Goal: Task Accomplishment & Management: Use online tool/utility

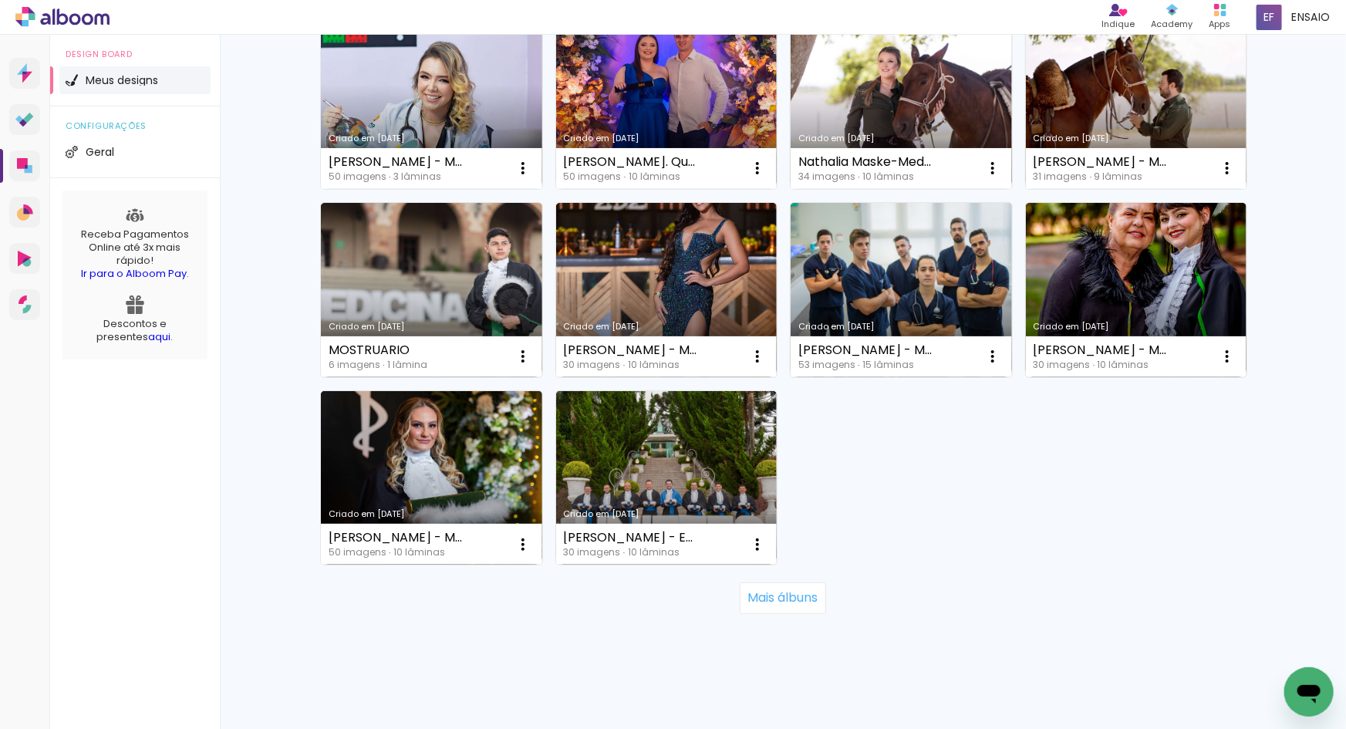
scroll to position [945, 0]
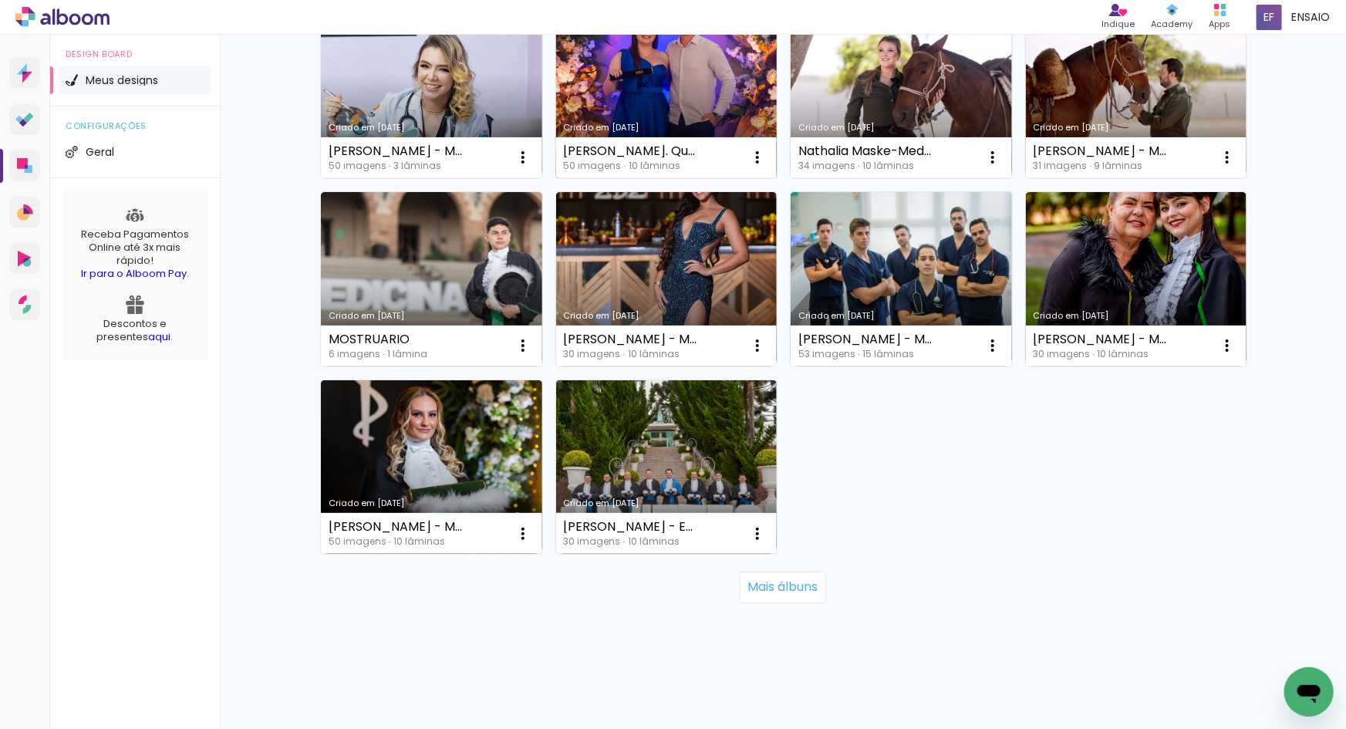
click at [666, 77] on link "Criado em [DATE]" at bounding box center [666, 91] width 221 height 174
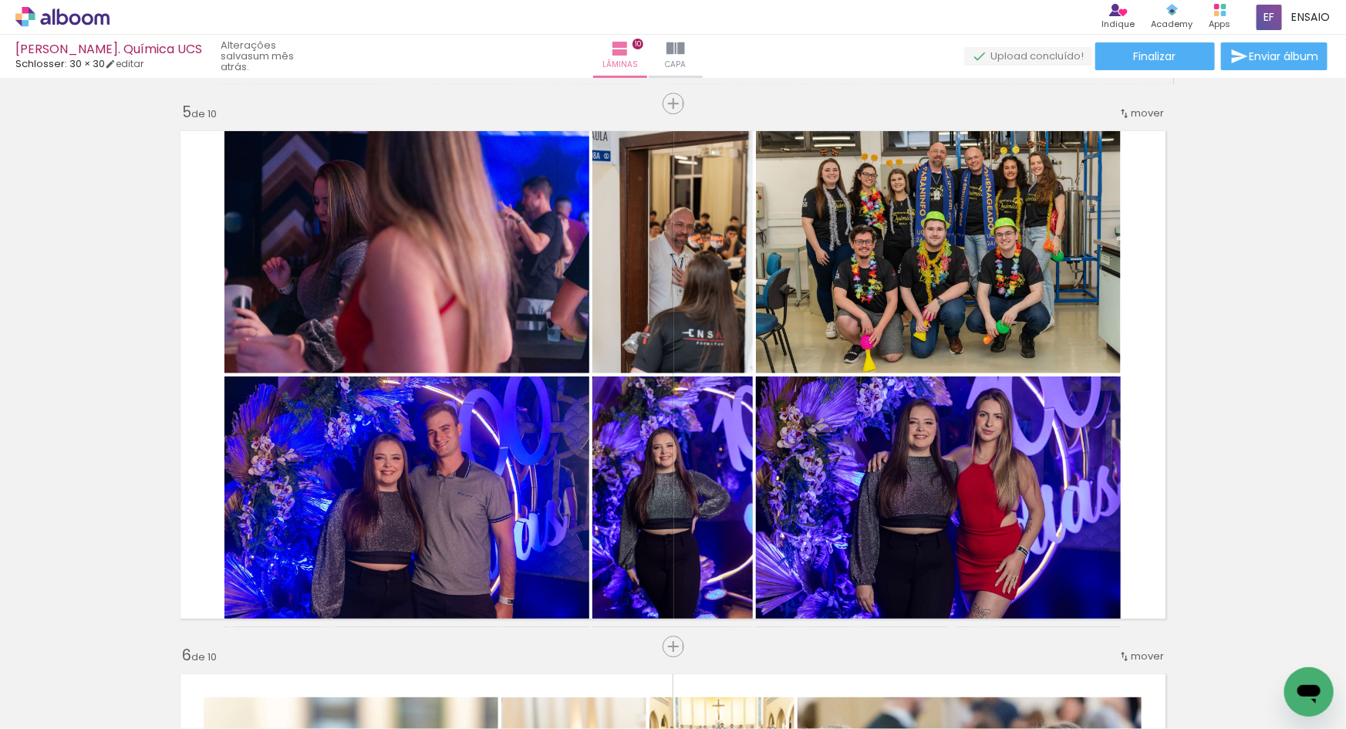
scroll to position [2179, 0]
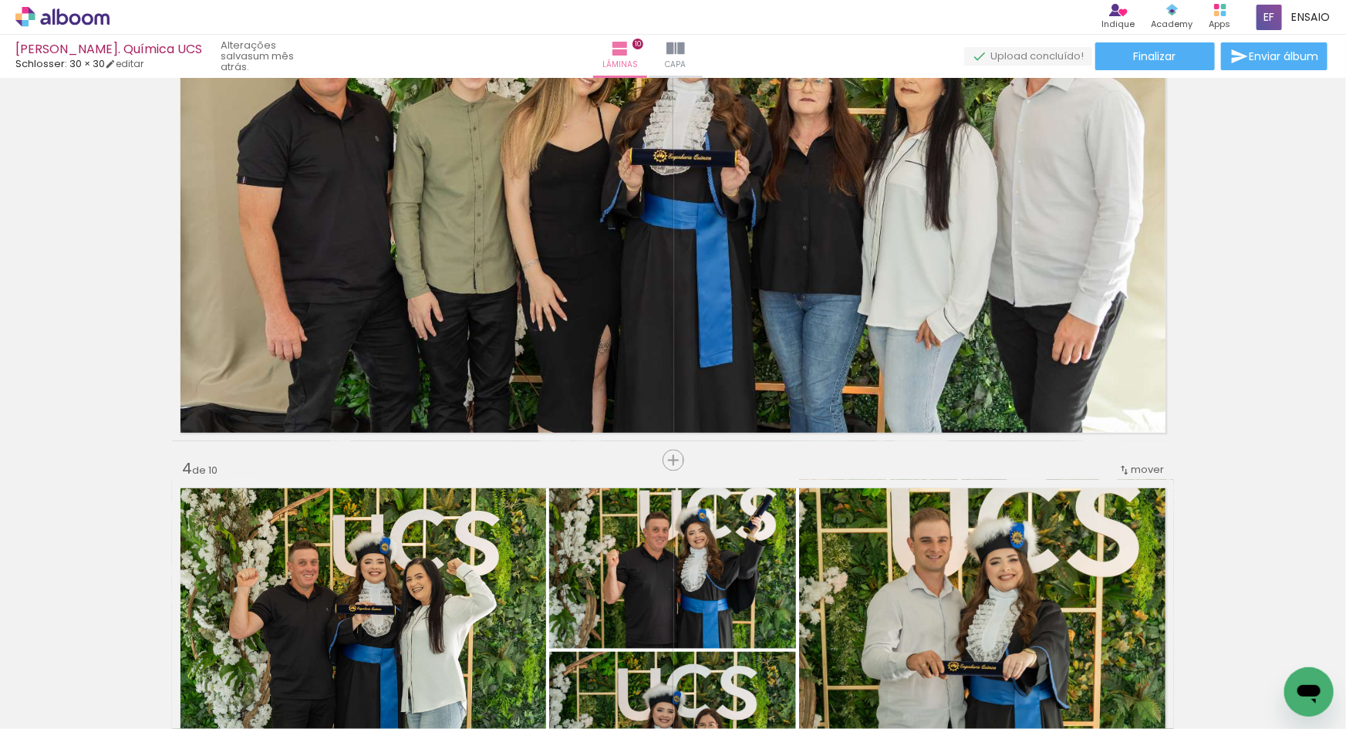
scroll to position [2206, 0]
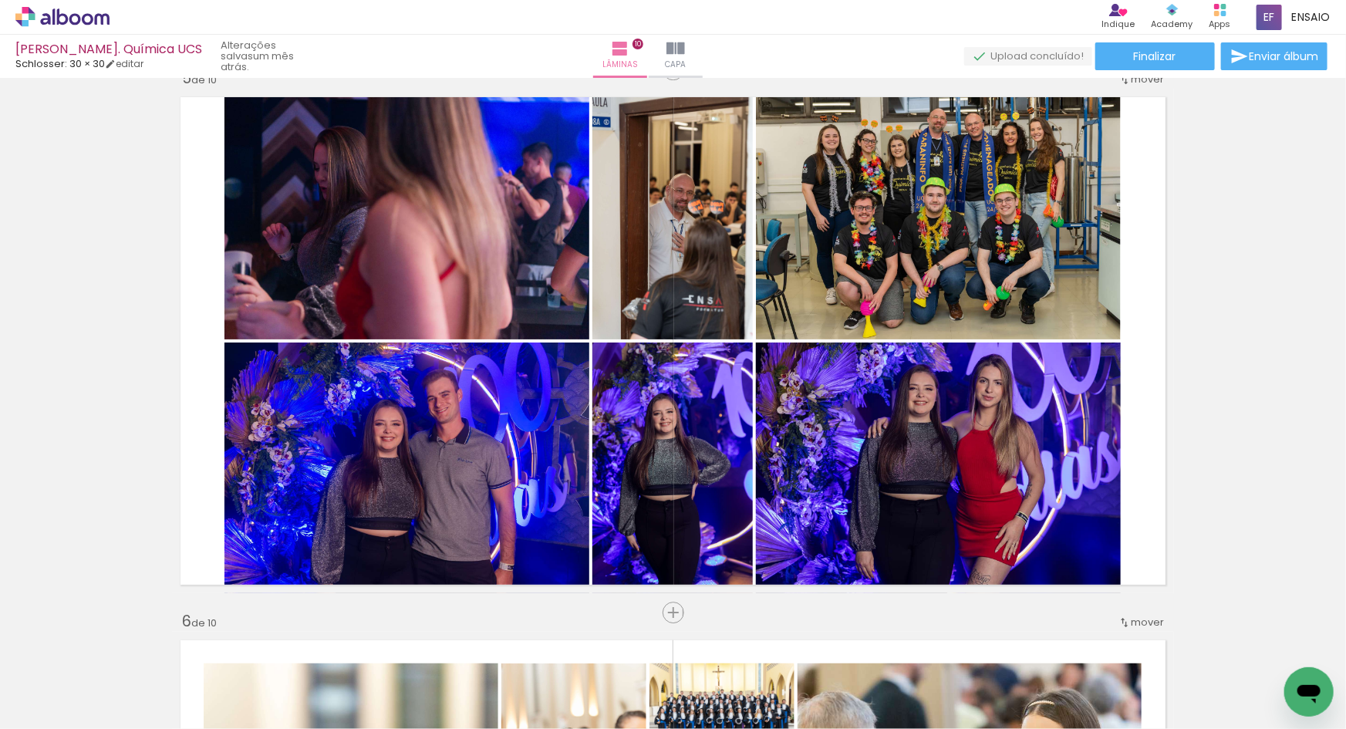
click at [54, 679] on input "Todas as fotos" at bounding box center [43, 682] width 59 height 13
click at [0, 0] on slot "Não utilizadas" at bounding box center [0, 0] width 0 height 0
type input "Não utilizadas"
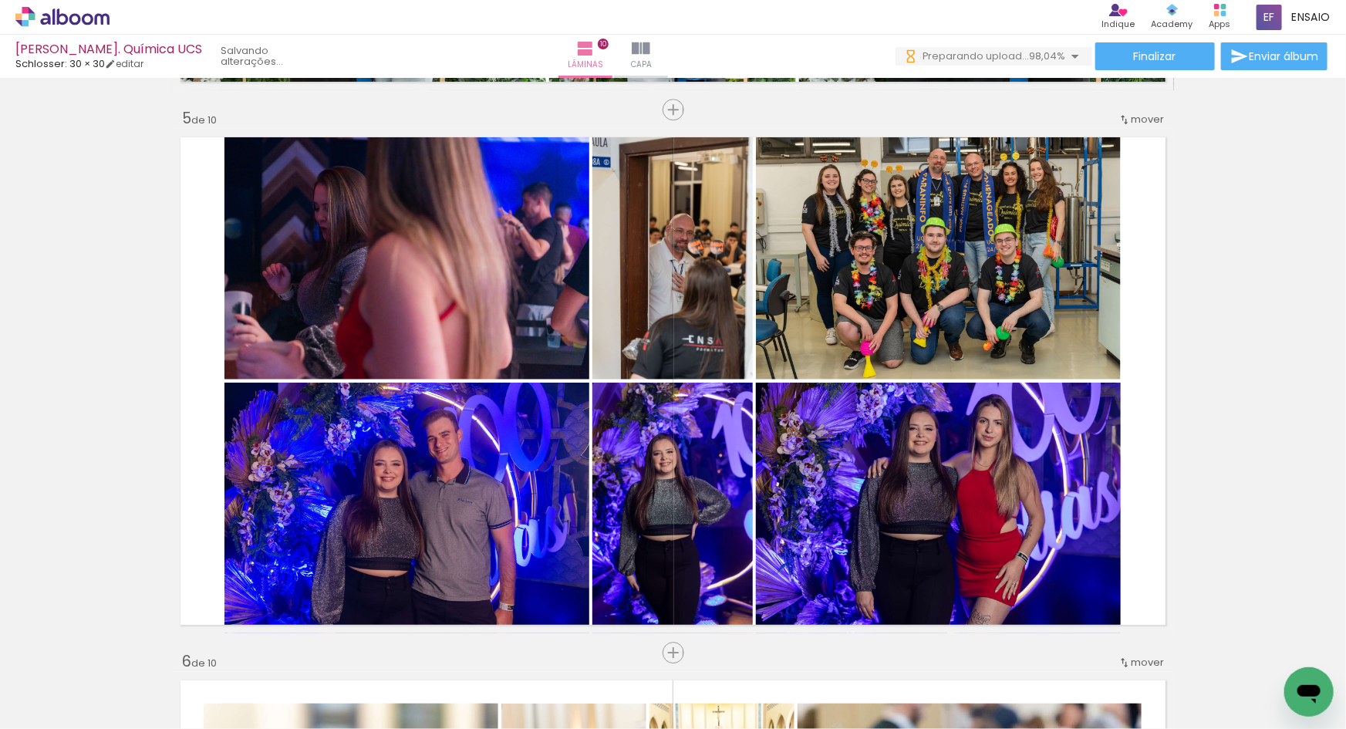
scroll to position [2186, 0]
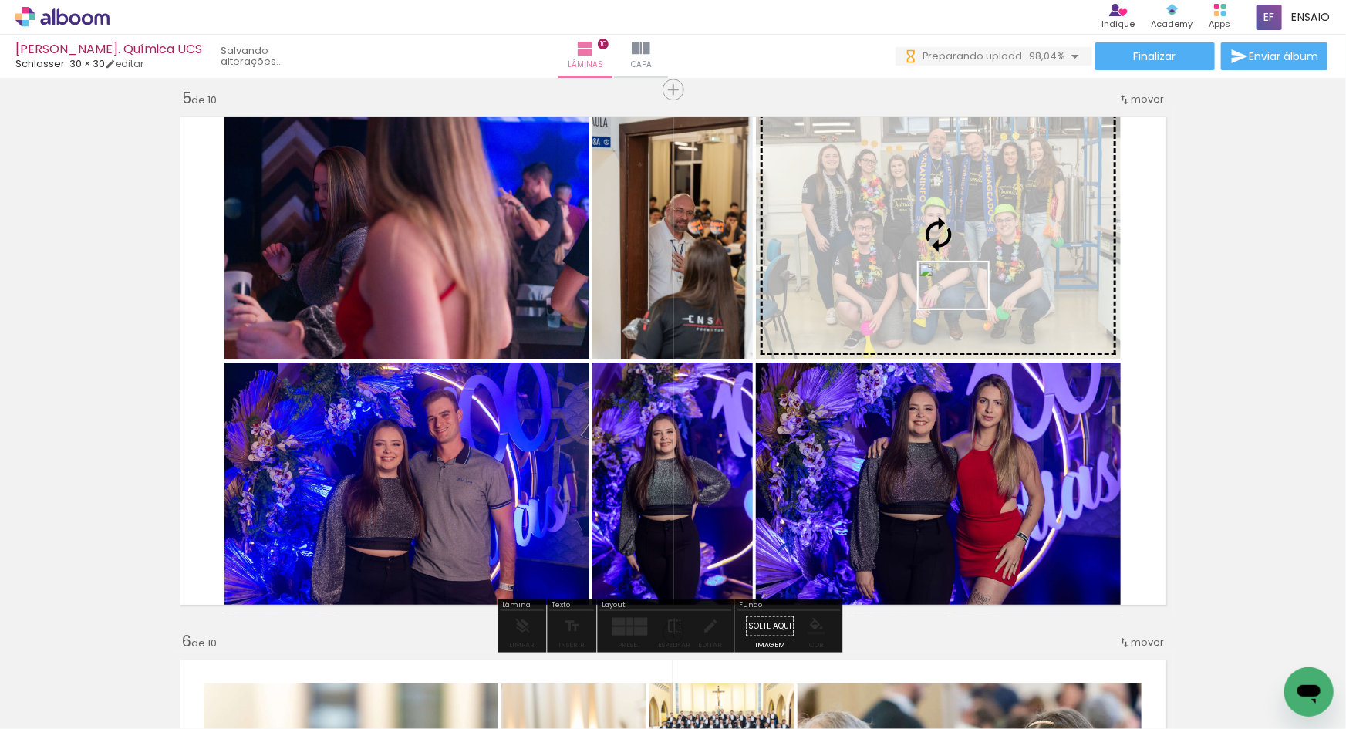
drag, startPoint x: 153, startPoint y: 686, endPoint x: 965, endPoint y: 309, distance: 895.4
click at [965, 309] on quentale-workspace at bounding box center [673, 364] width 1346 height 729
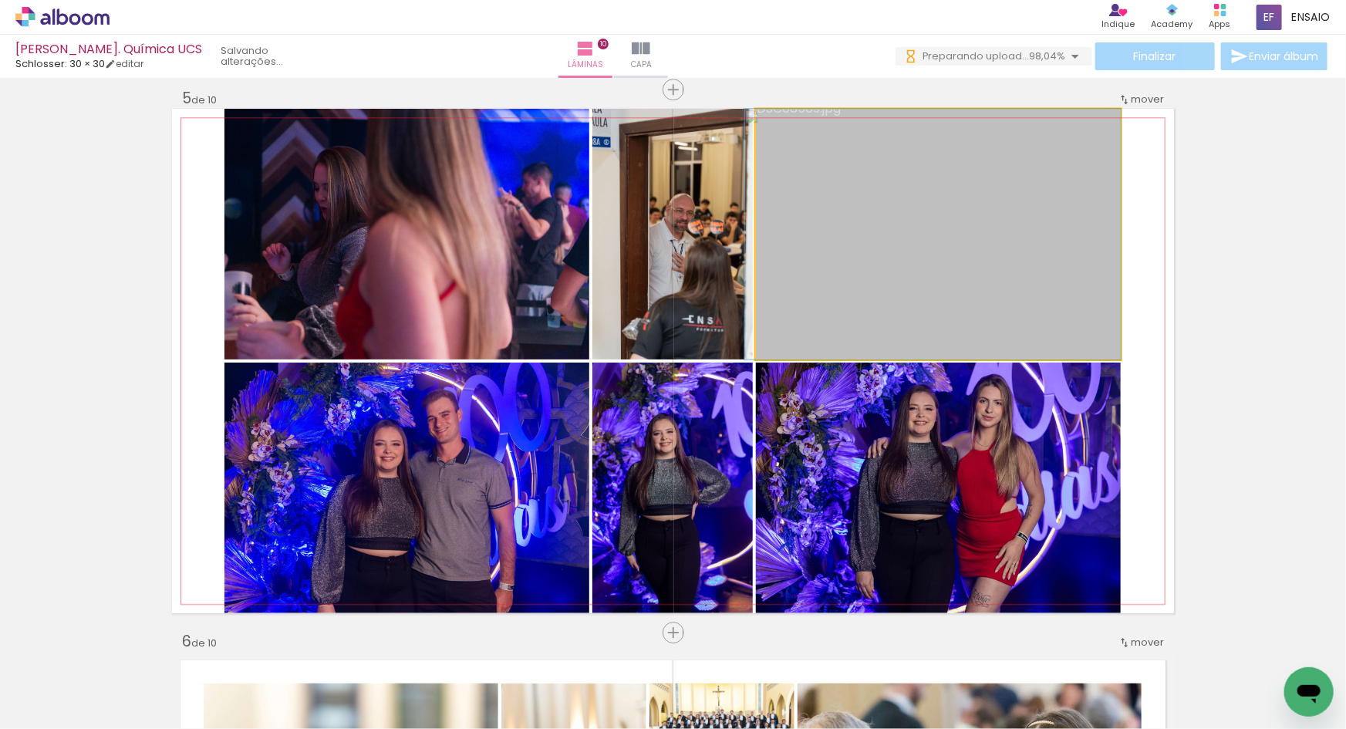
drag, startPoint x: 936, startPoint y: 261, endPoint x: 926, endPoint y: 278, distance: 19.7
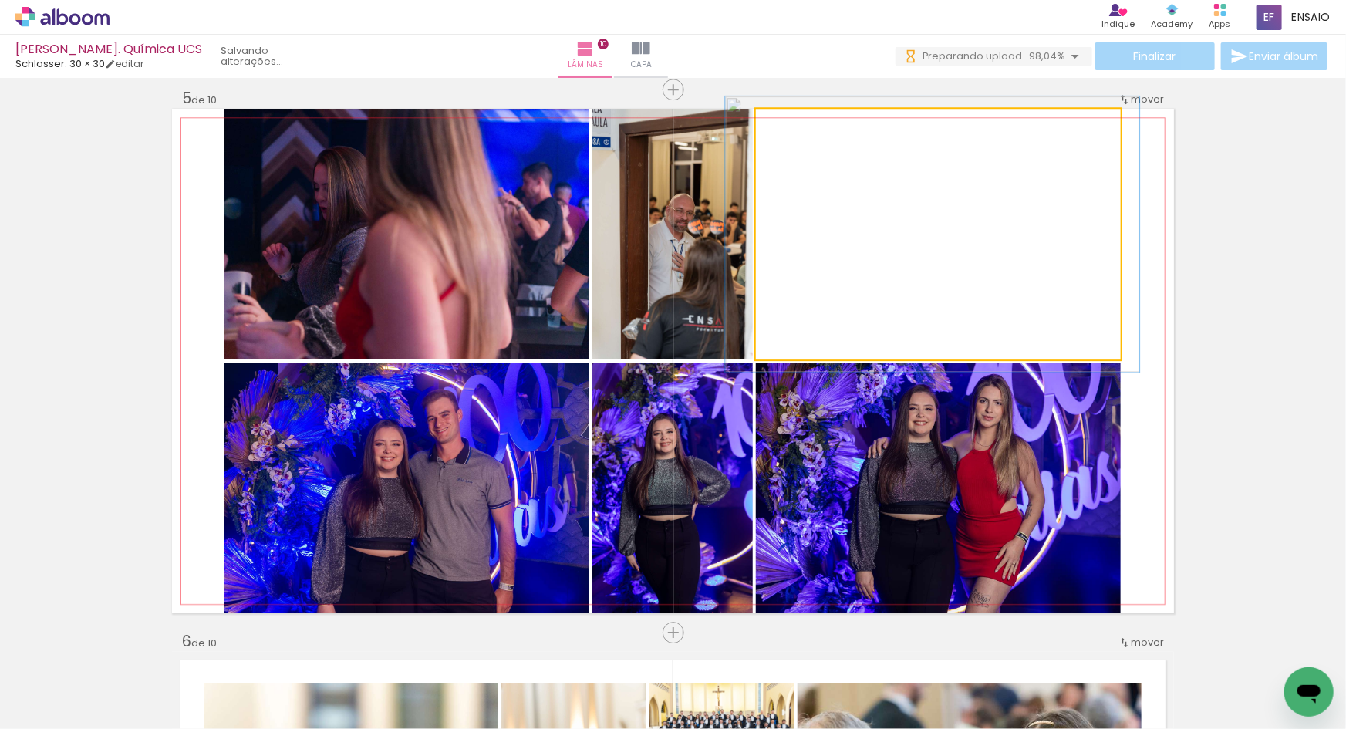
click at [794, 125] on div at bounding box center [798, 125] width 14 height 14
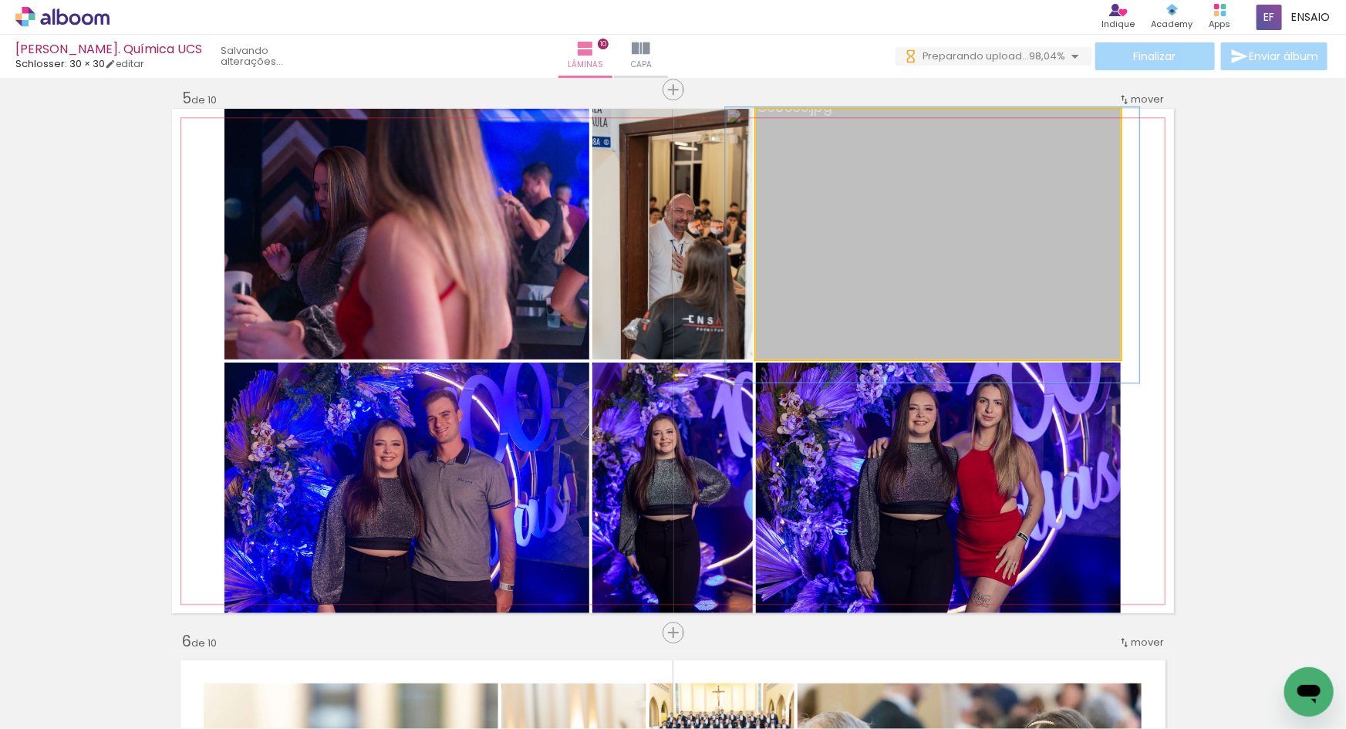
drag, startPoint x: 927, startPoint y: 217, endPoint x: 927, endPoint y: 228, distance: 10.8
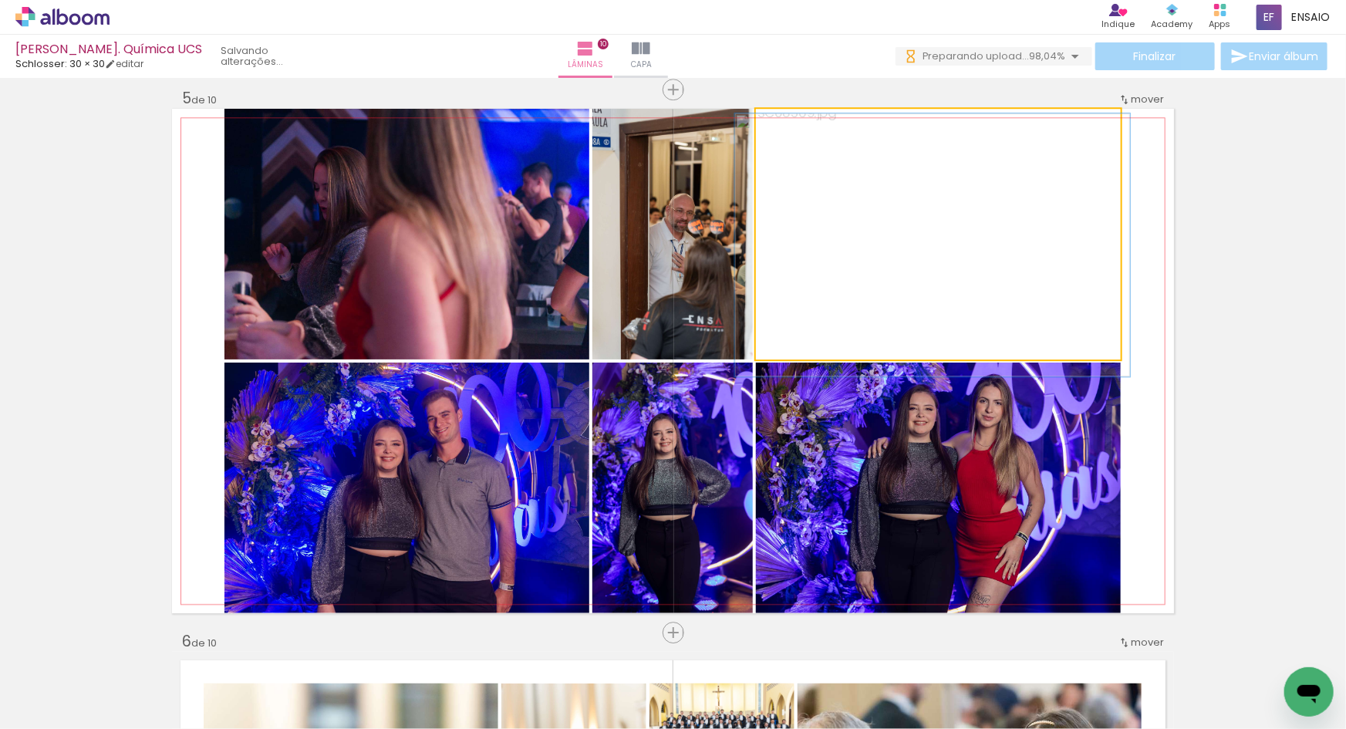
click at [793, 123] on div at bounding box center [795, 125] width 14 height 14
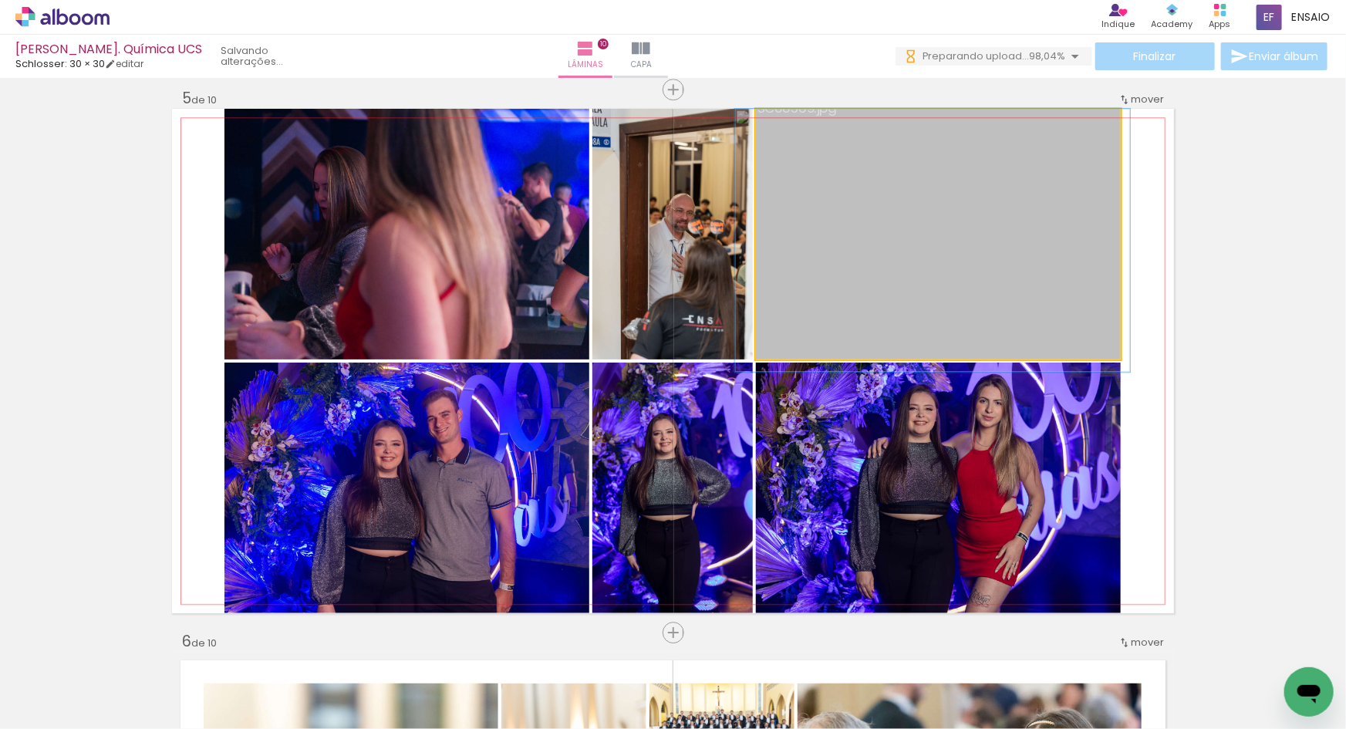
drag, startPoint x: 959, startPoint y: 258, endPoint x: 959, endPoint y: 282, distance: 24.7
drag, startPoint x: 964, startPoint y: 246, endPoint x: 959, endPoint y: 268, distance: 22.3
drag, startPoint x: 938, startPoint y: 247, endPoint x: 909, endPoint y: 263, distance: 32.8
drag, startPoint x: 909, startPoint y: 263, endPoint x: 933, endPoint y: 266, distance: 24.1
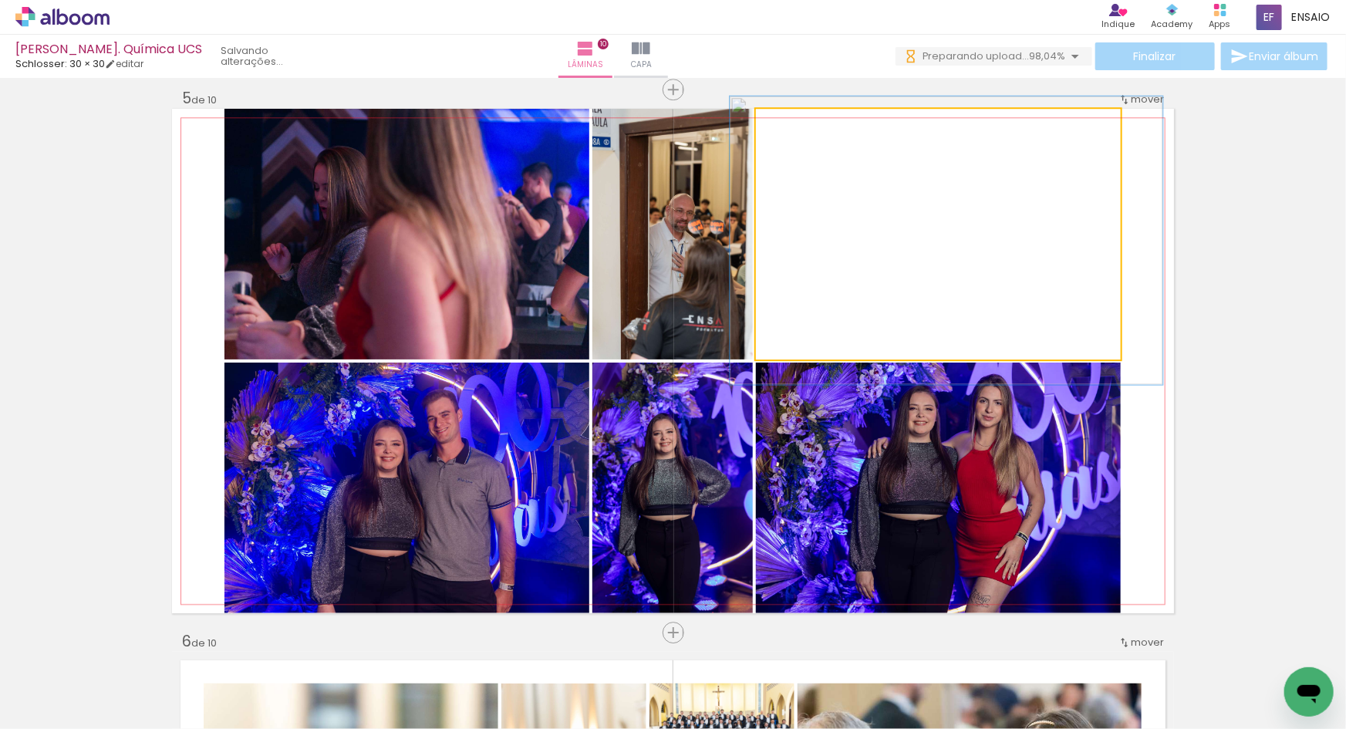
type paper-slider "115"
click at [791, 126] on div at bounding box center [801, 125] width 25 height 25
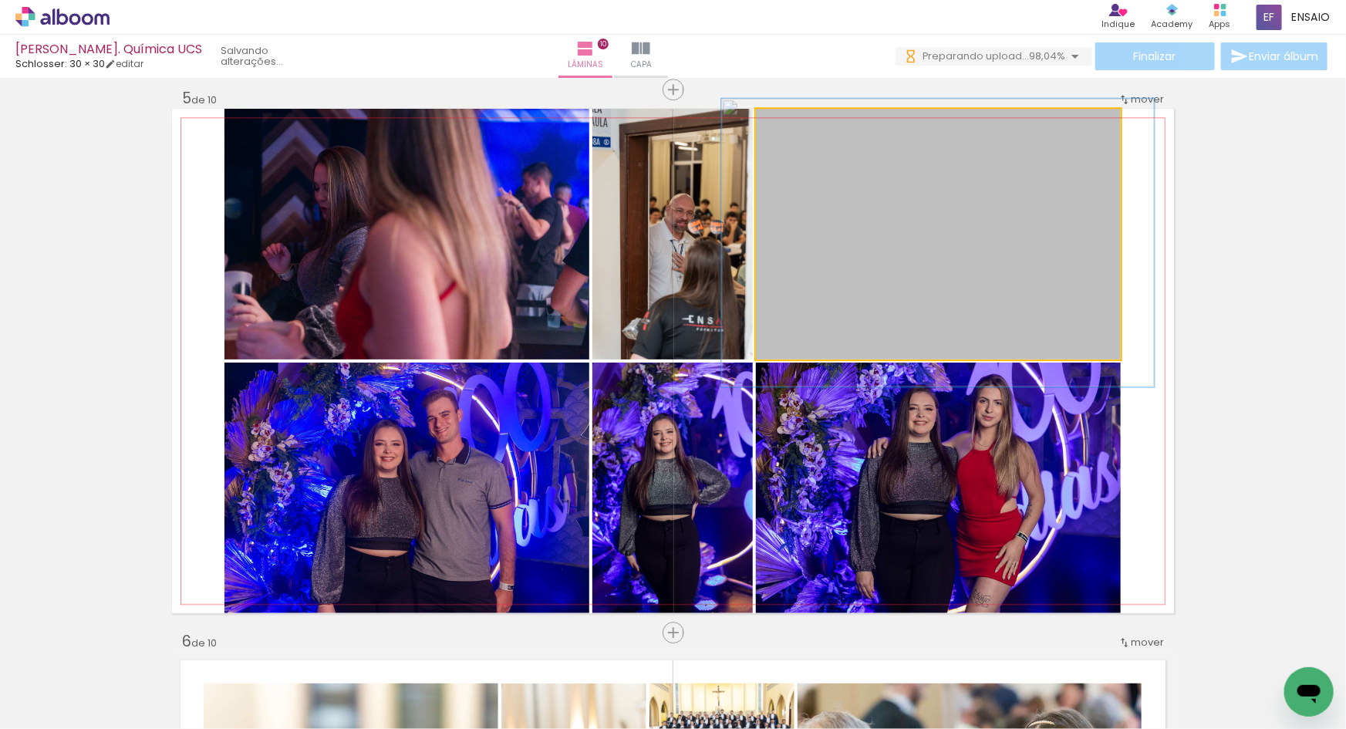
drag, startPoint x: 929, startPoint y: 237, endPoint x: 920, endPoint y: 239, distance: 8.8
drag, startPoint x: 920, startPoint y: 239, endPoint x: 932, endPoint y: 239, distance: 11.6
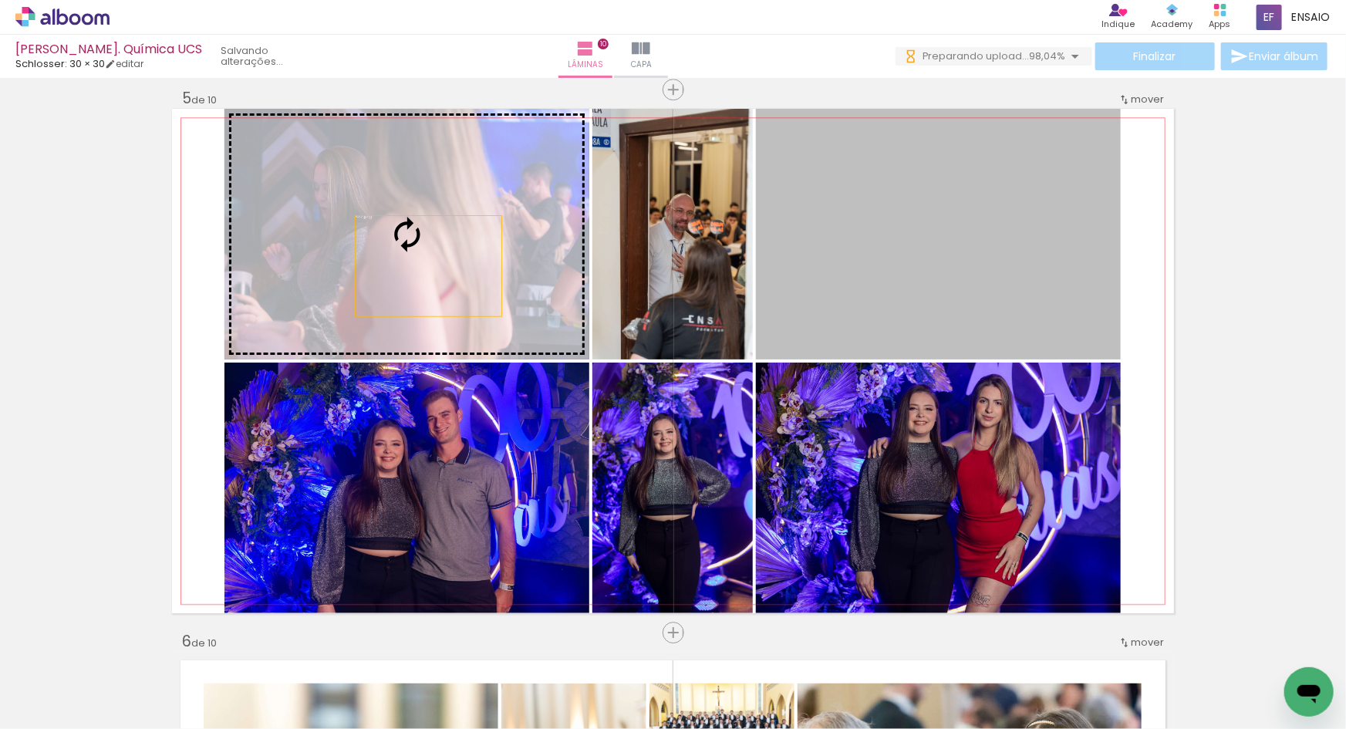
drag, startPoint x: 983, startPoint y: 259, endPoint x: 423, endPoint y: 265, distance: 559.2
click at [0, 0] on slot at bounding box center [0, 0] width 0 height 0
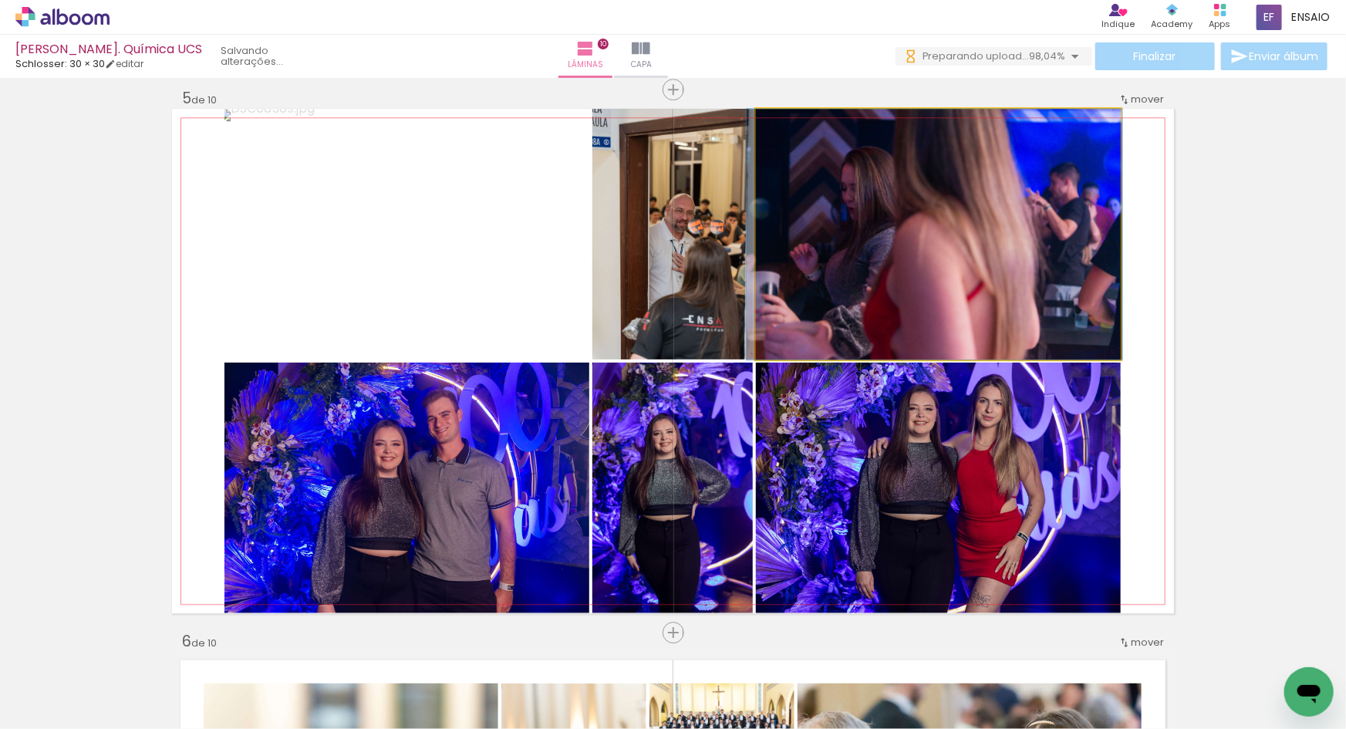
drag, startPoint x: 937, startPoint y: 258, endPoint x: 933, endPoint y: 283, distance: 25.0
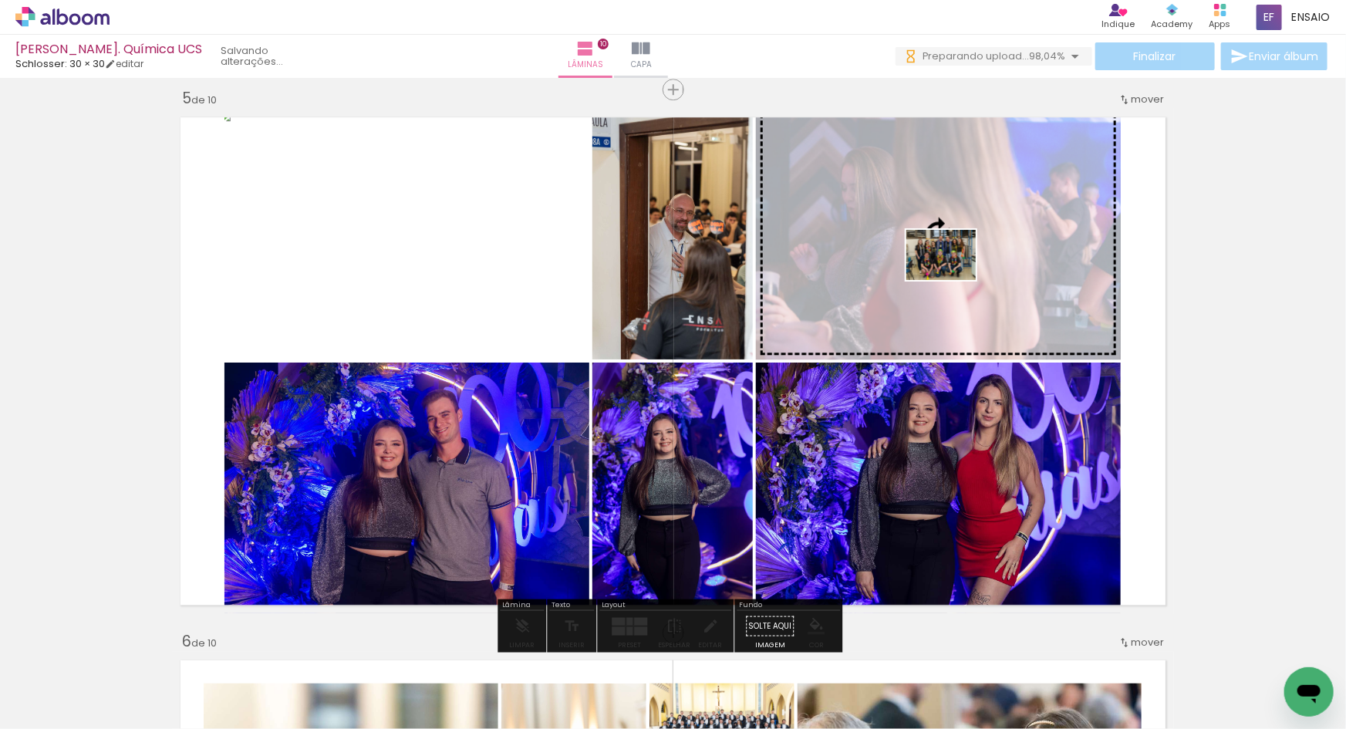
drag, startPoint x: 164, startPoint y: 684, endPoint x: 952, endPoint y: 276, distance: 887.6
click at [952, 276] on quentale-workspace at bounding box center [673, 364] width 1346 height 729
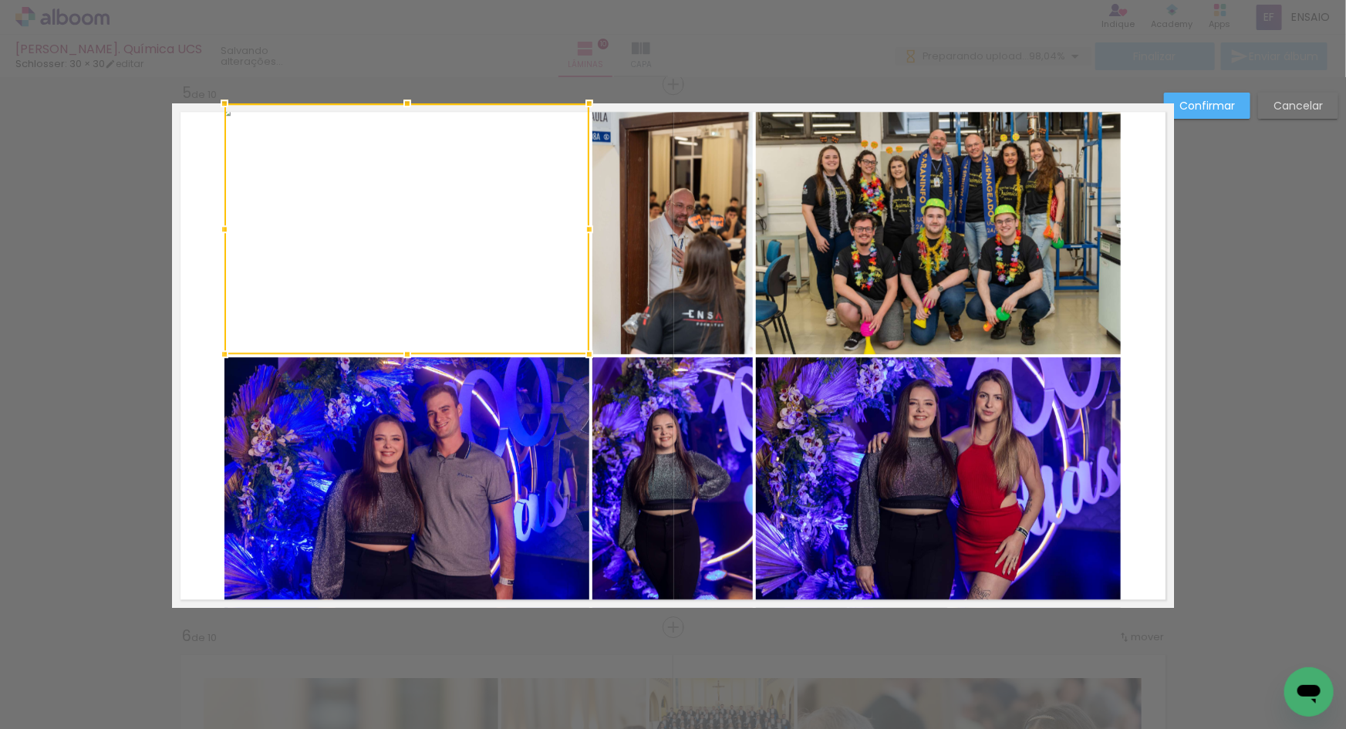
click at [0, 0] on slot "Cancelar" at bounding box center [0, 0] width 0 height 0
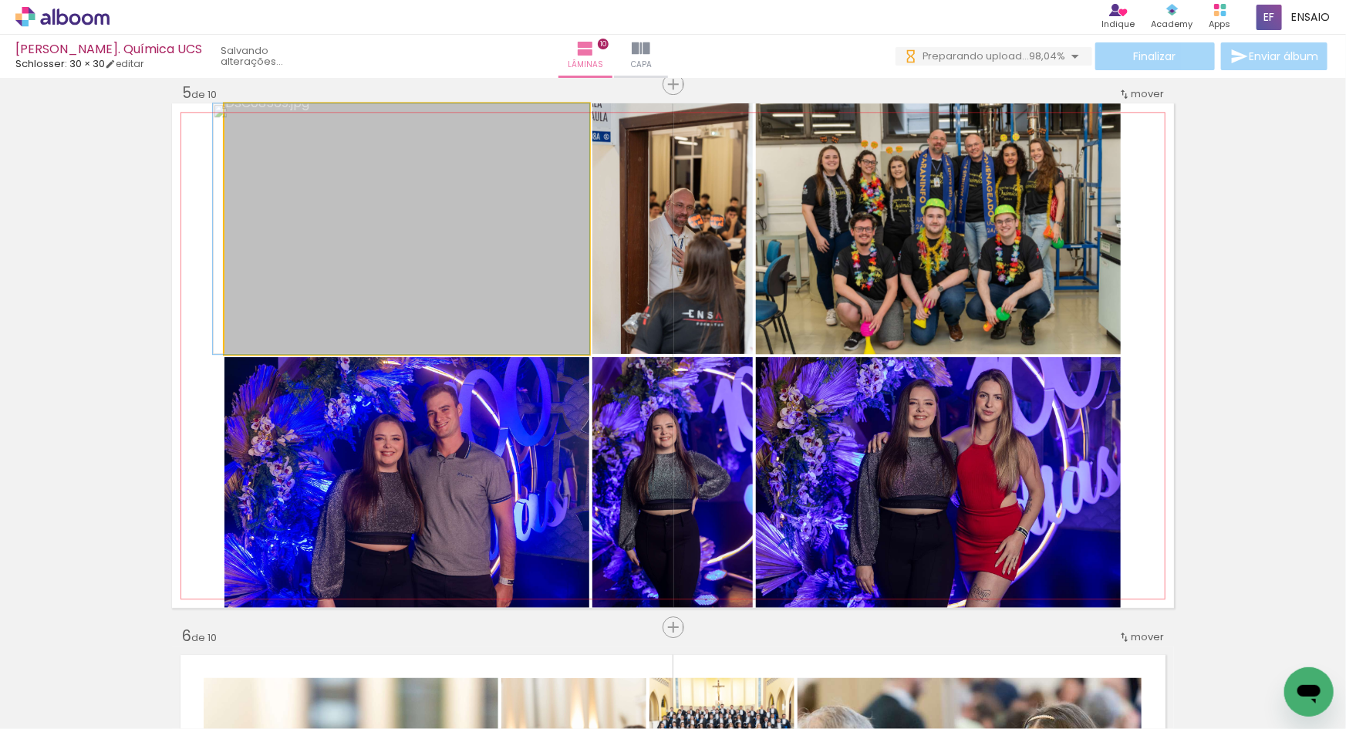
drag, startPoint x: 403, startPoint y: 265, endPoint x: 377, endPoint y: 302, distance: 45.4
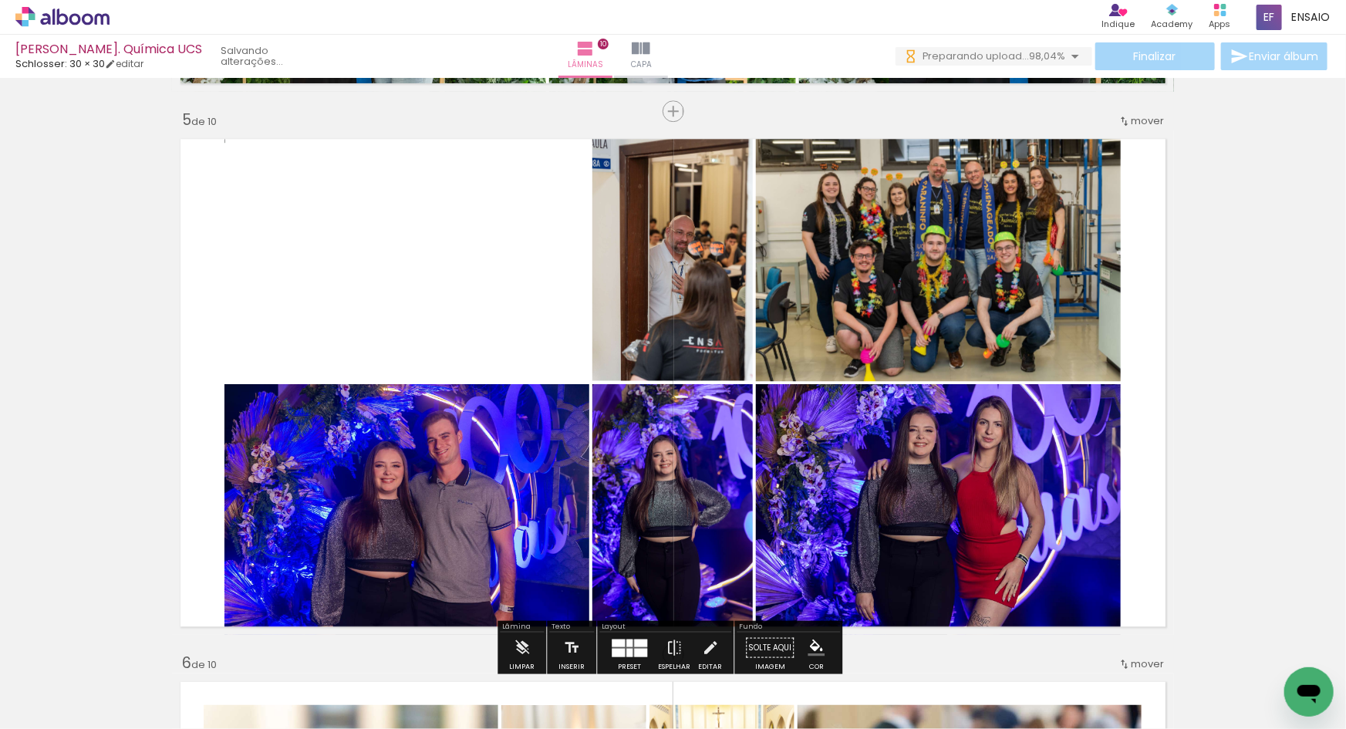
scroll to position [2157, 0]
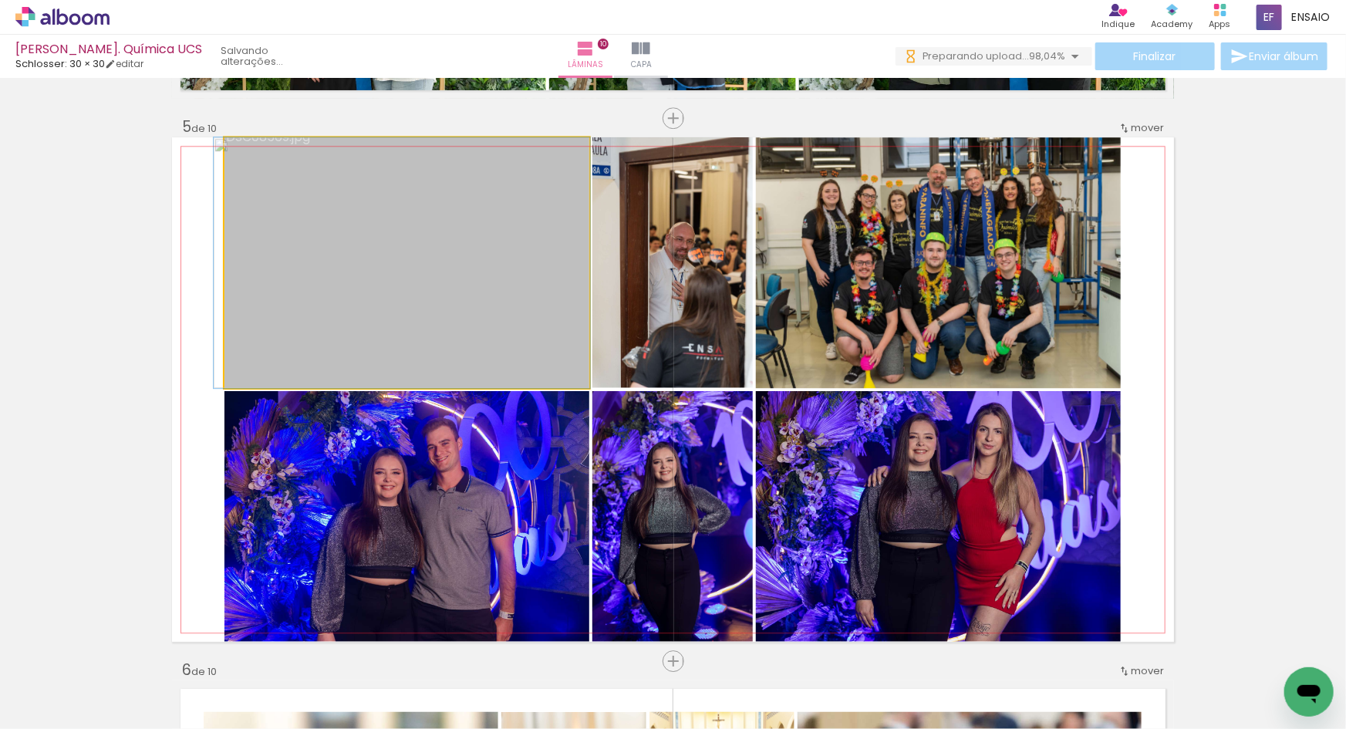
drag, startPoint x: 429, startPoint y: 262, endPoint x: 430, endPoint y: 272, distance: 10.1
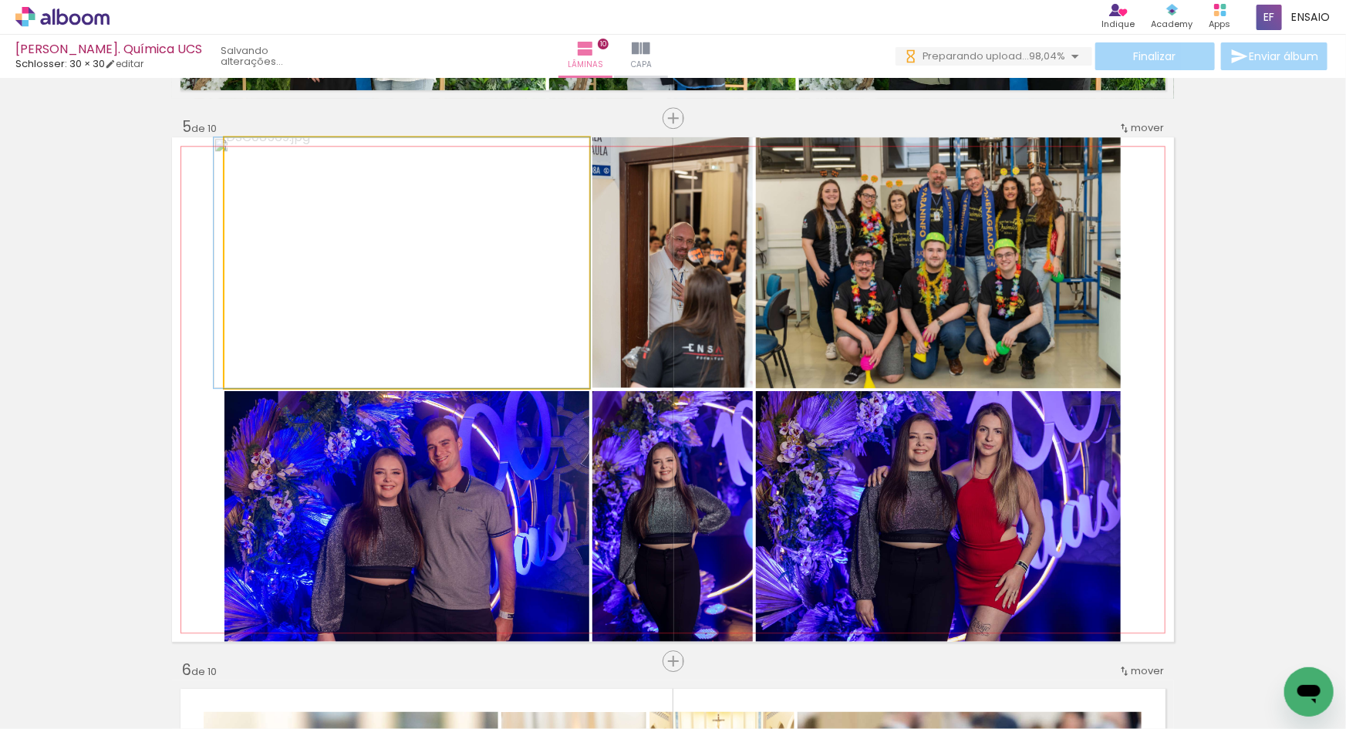
click at [396, 278] on quentale-photo at bounding box center [406, 262] width 365 height 251
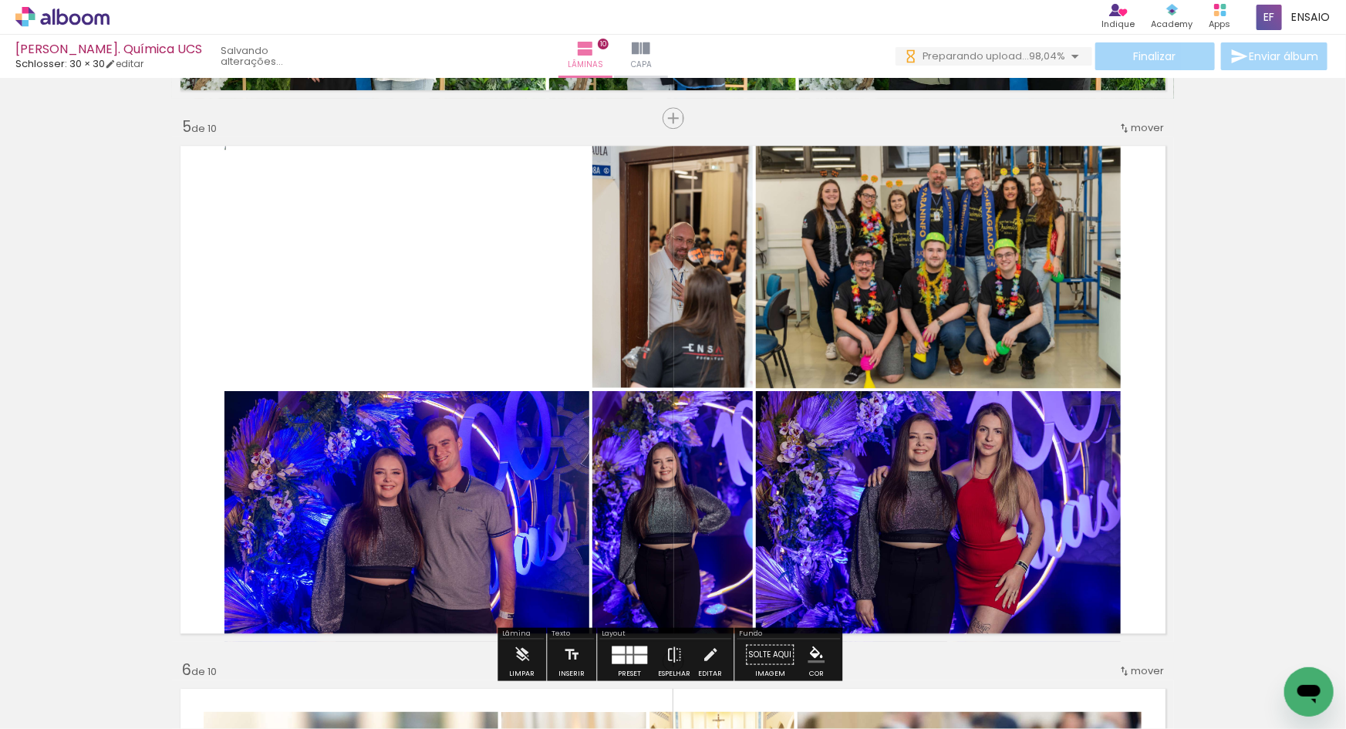
click at [396, 278] on quentale-photo at bounding box center [406, 262] width 365 height 251
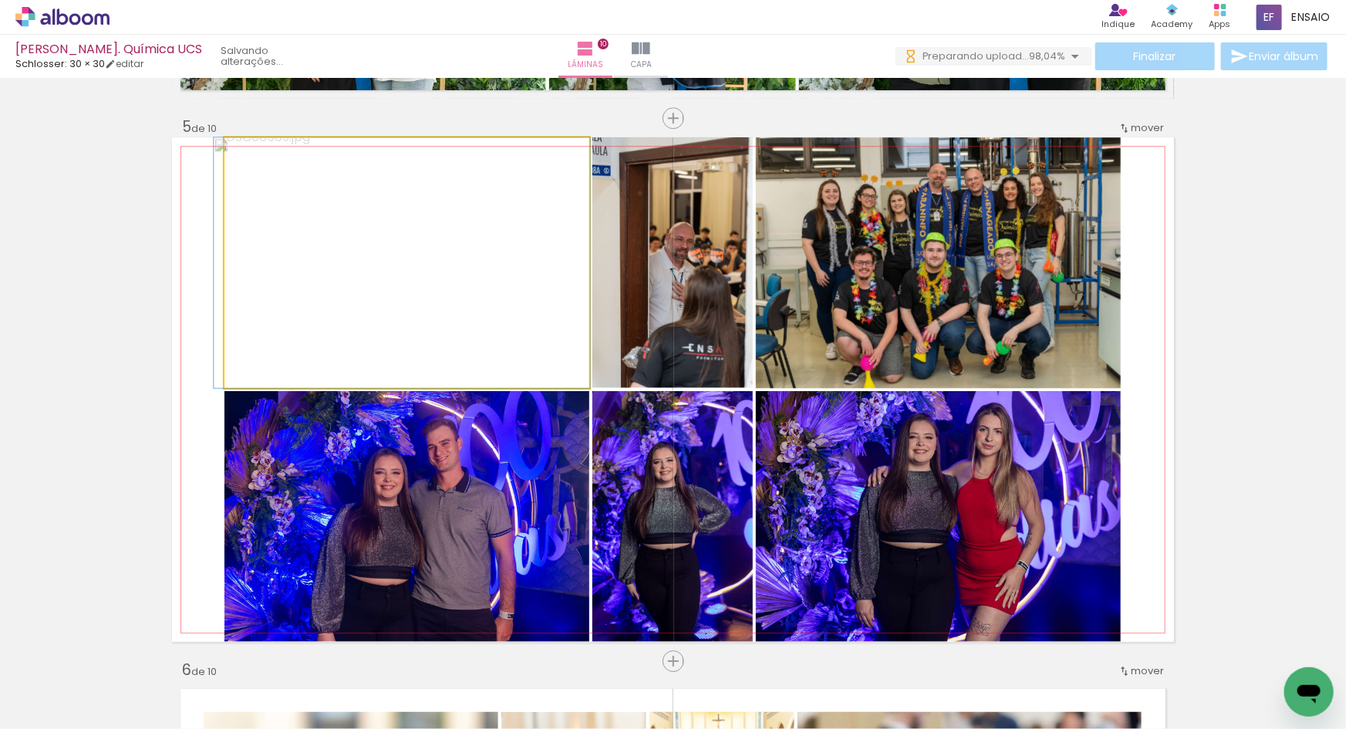
click at [396, 278] on quentale-photo at bounding box center [406, 262] width 365 height 251
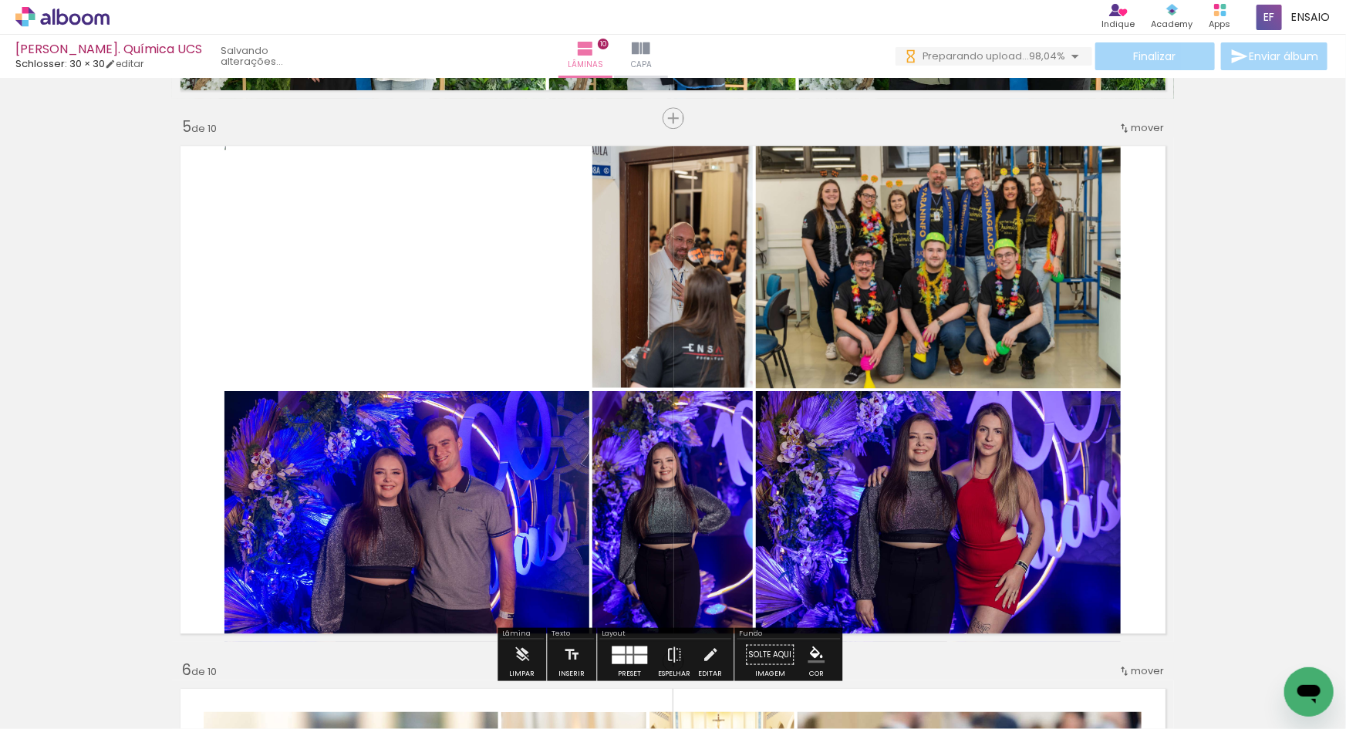
click at [391, 275] on quentale-photo at bounding box center [406, 262] width 365 height 251
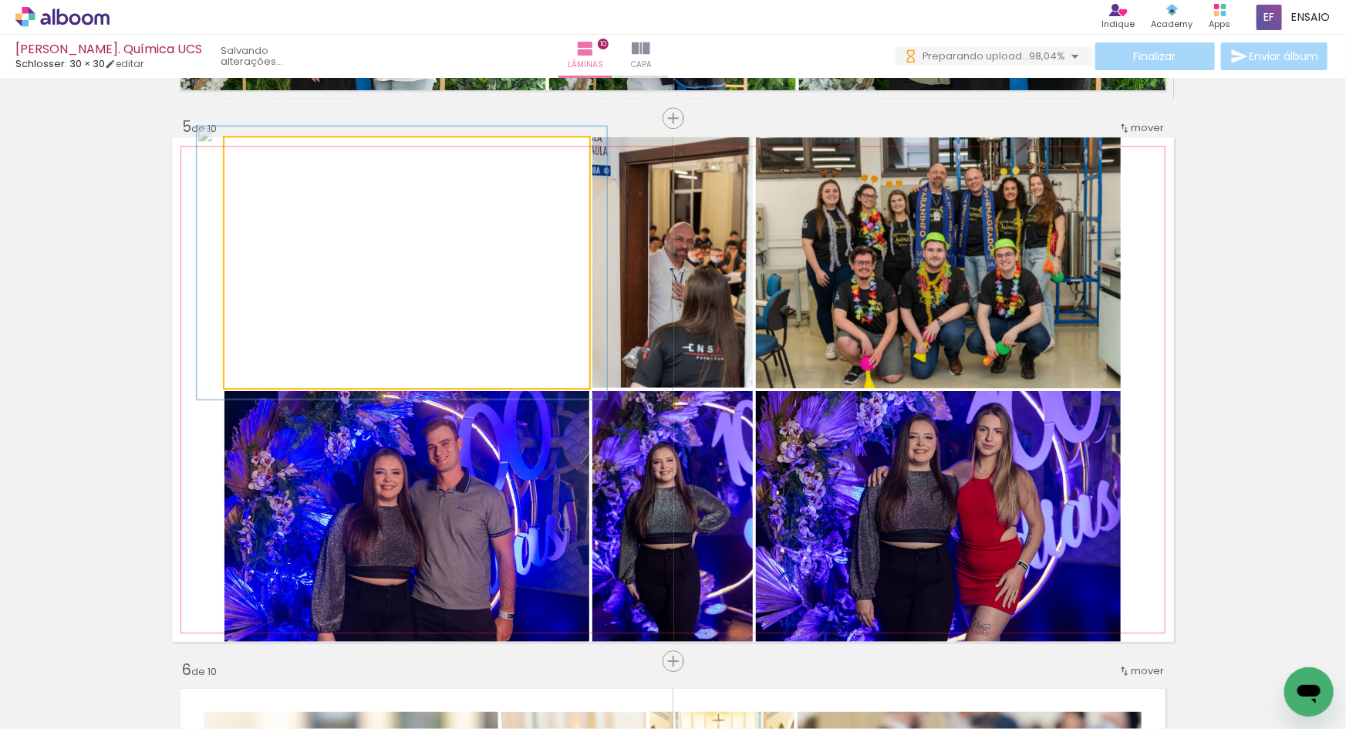
type paper-slider "109"
click at [258, 154] on div at bounding box center [265, 154] width 14 height 14
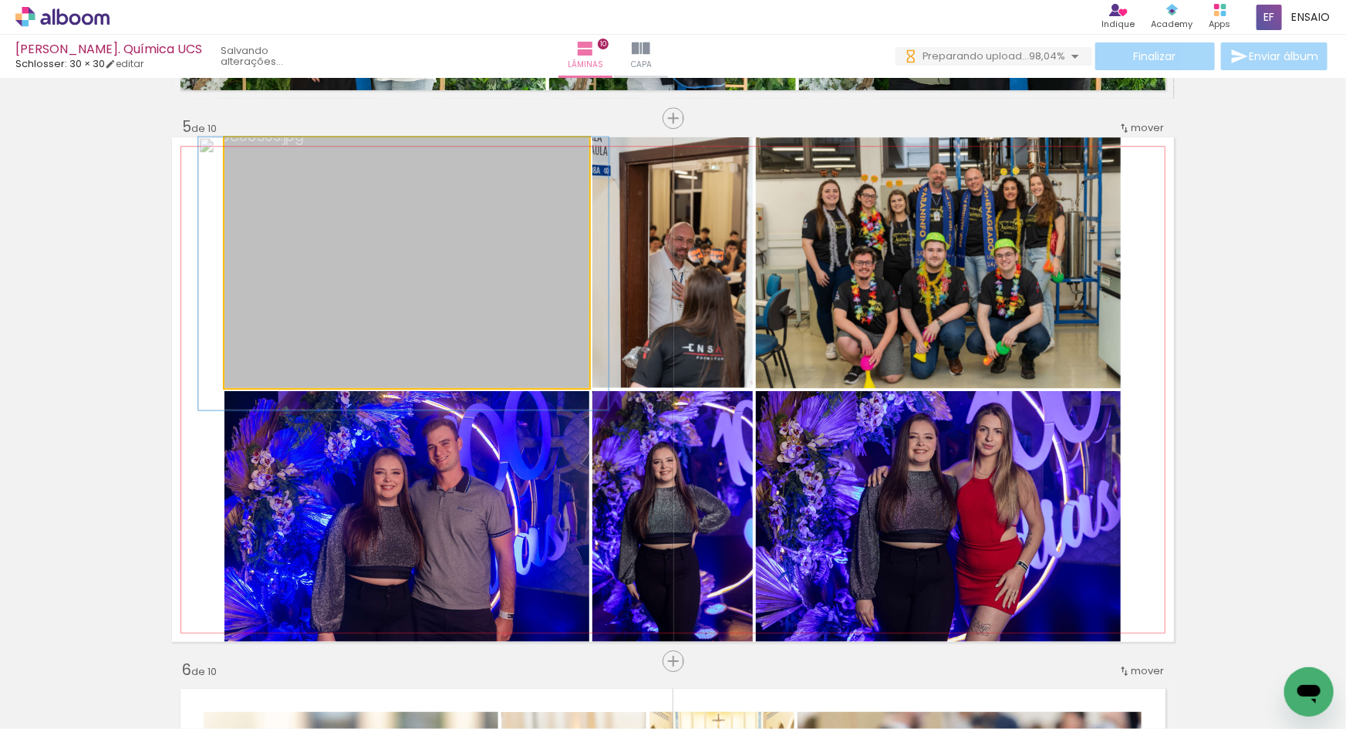
drag, startPoint x: 416, startPoint y: 265, endPoint x: 418, endPoint y: 278, distance: 14.0
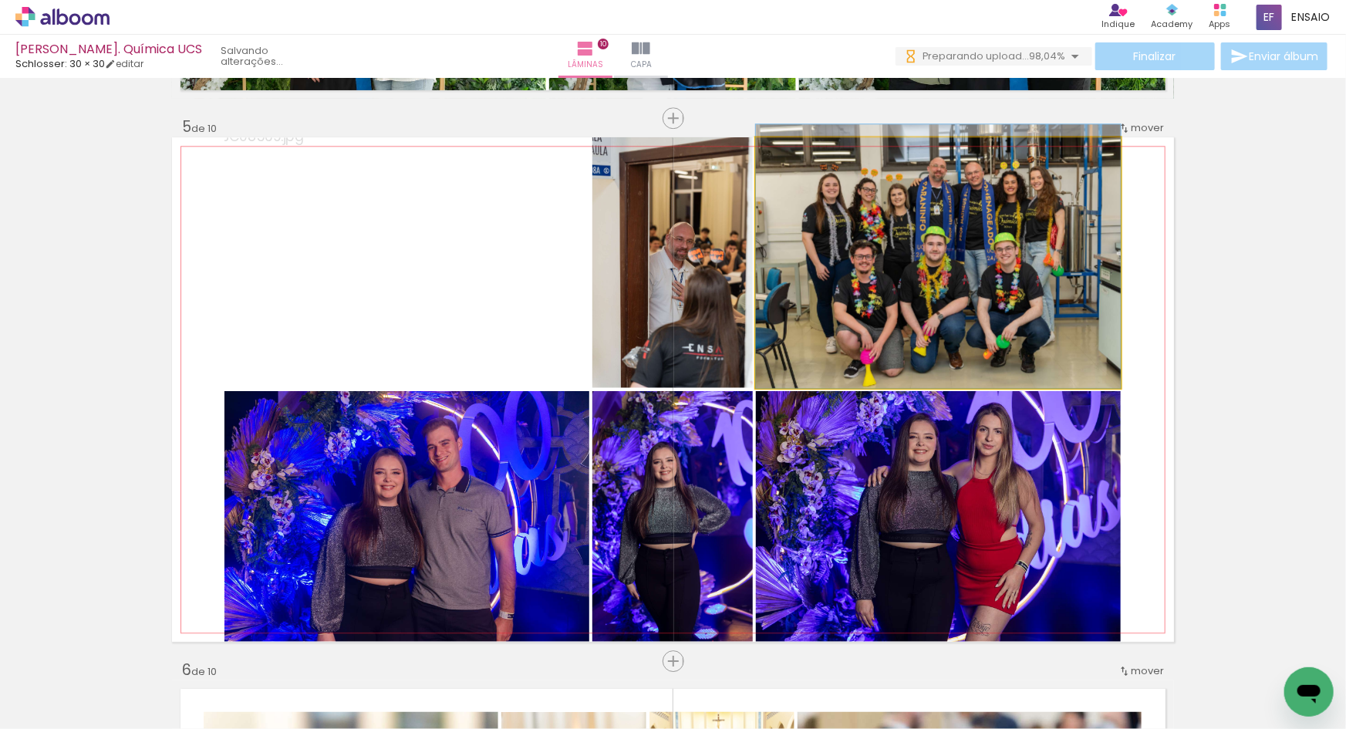
drag, startPoint x: 988, startPoint y: 288, endPoint x: 976, endPoint y: 282, distance: 14.2
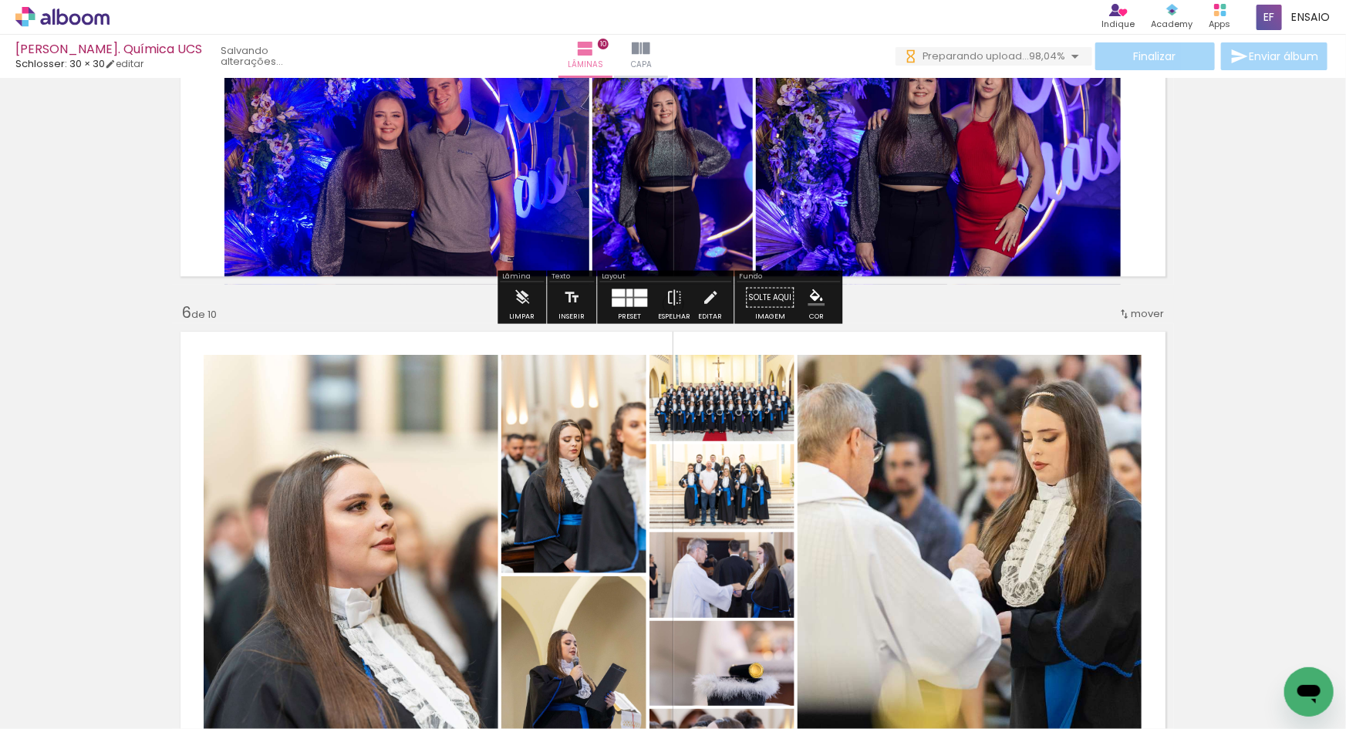
scroll to position [2535, 0]
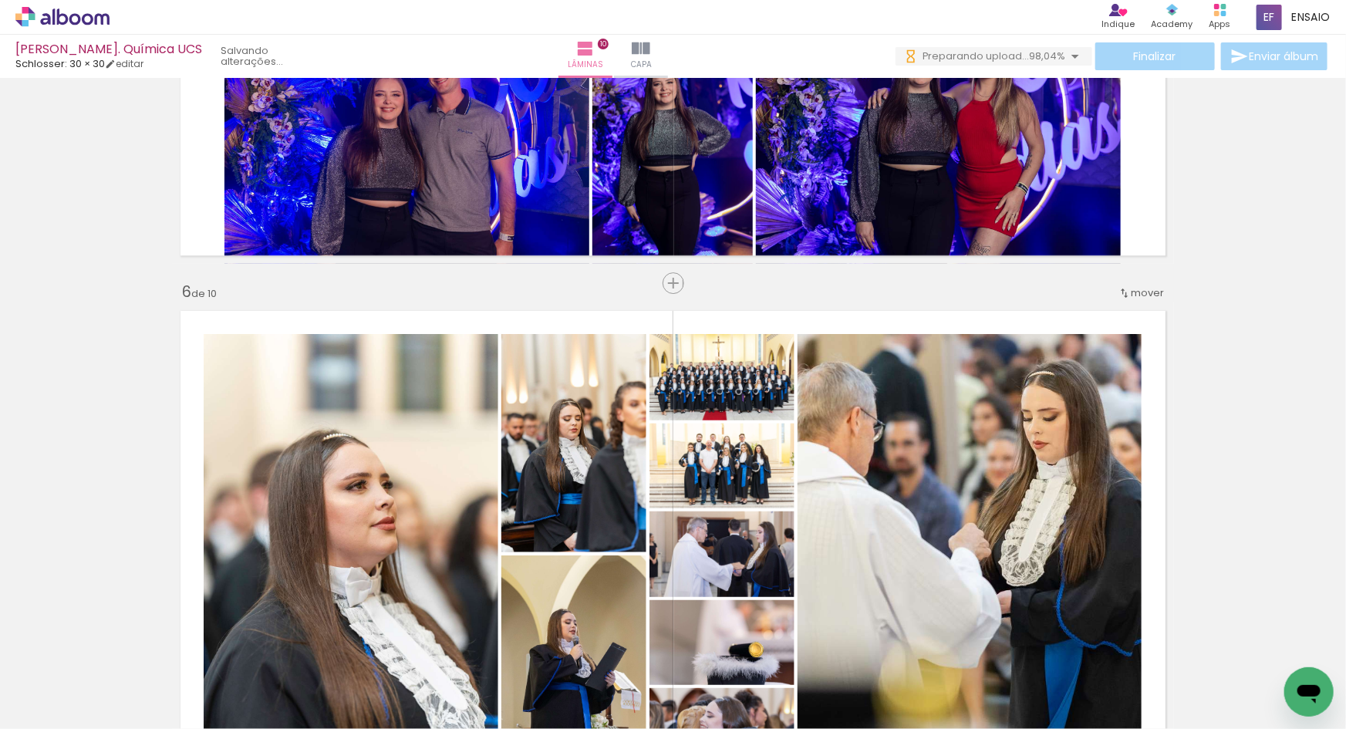
click at [123, 653] on iron-icon at bounding box center [121, 646] width 16 height 16
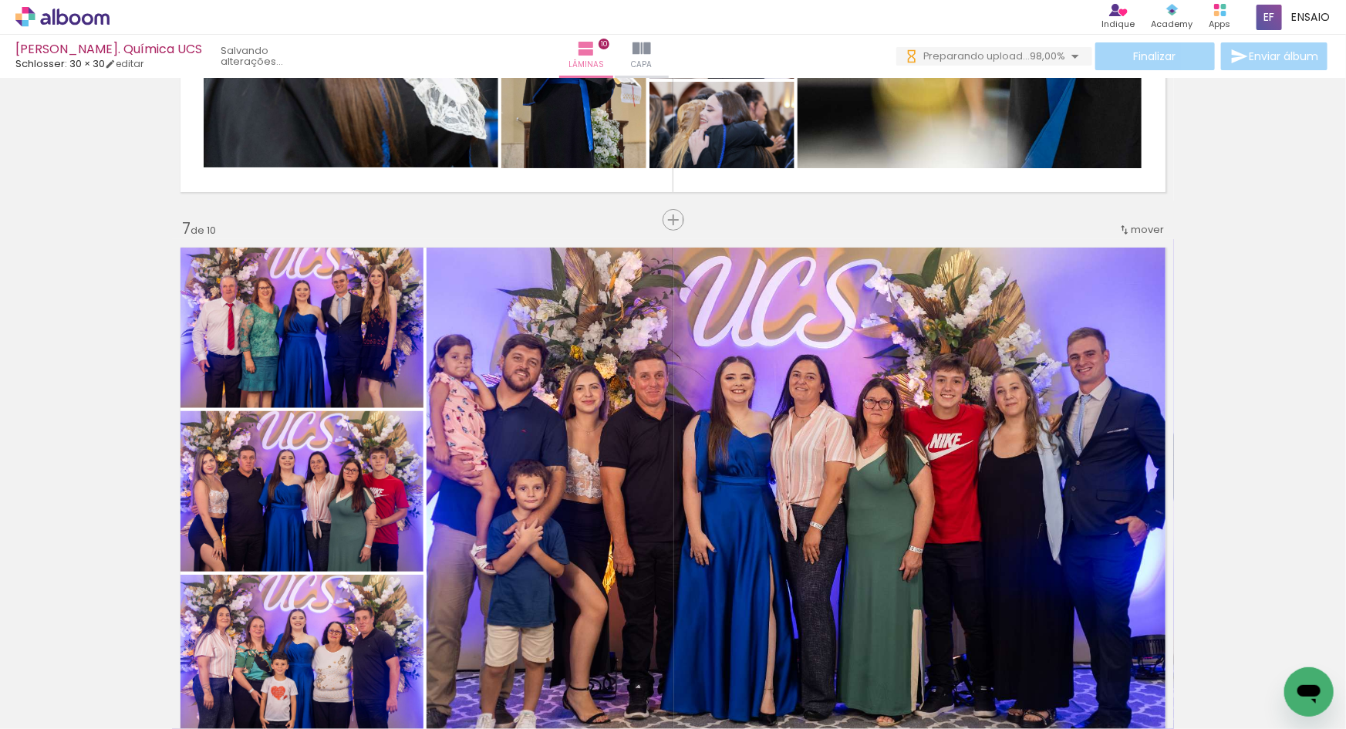
scroll to position [2674, 0]
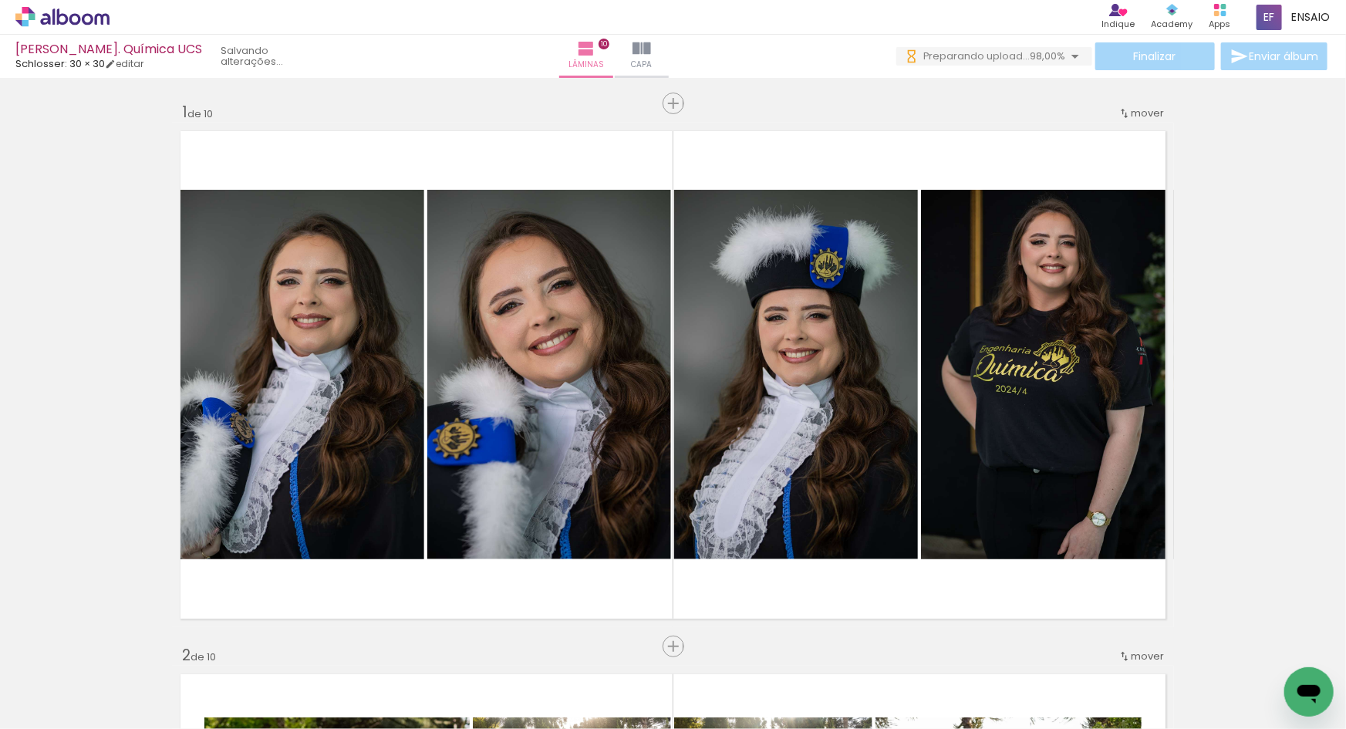
click at [1125, 52] on div "Finalizar Enviar álbum" at bounding box center [1113, 56] width 434 height 28
click at [1031, 50] on span "98,00%" at bounding box center [1047, 56] width 35 height 15
click at [1031, 85] on div "DSC08569.jpg" at bounding box center [1031, 83] width 59 height 9
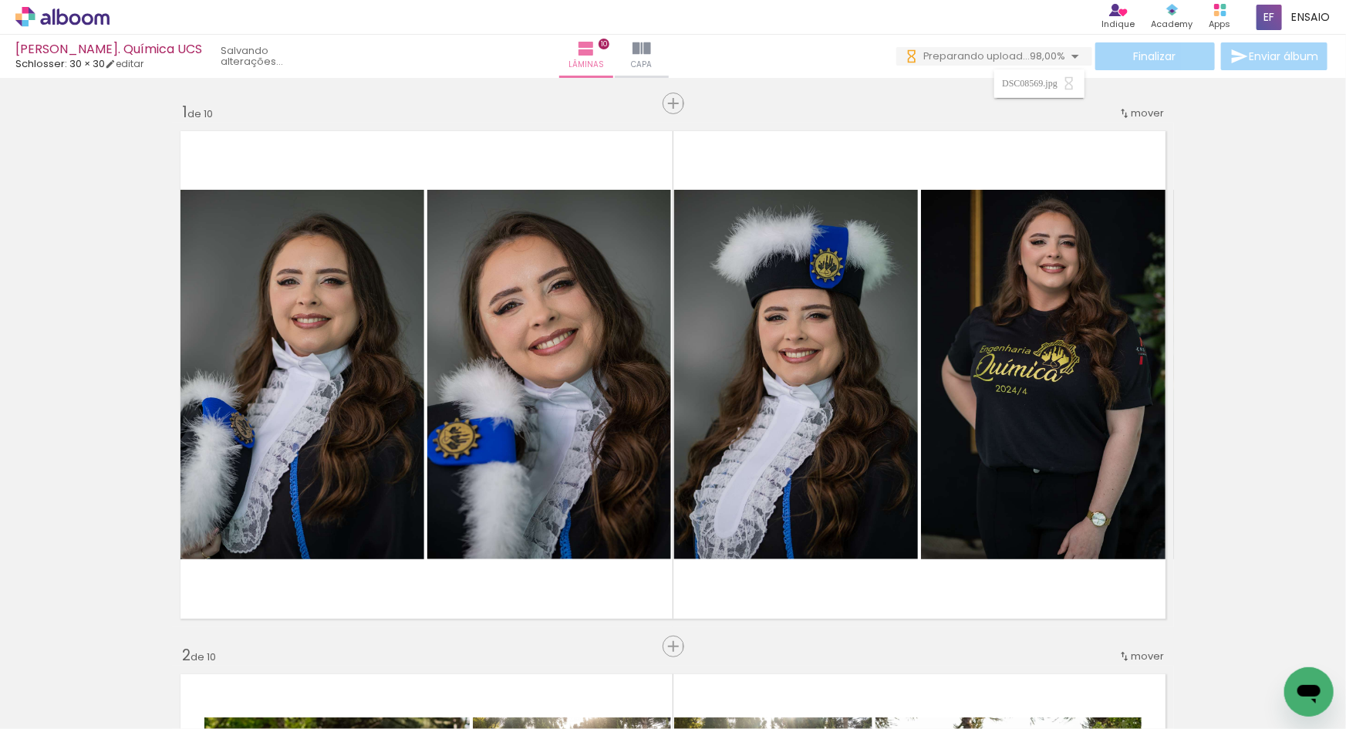
click at [1031, 85] on div "DSC08569.jpg" at bounding box center [1031, 83] width 59 height 9
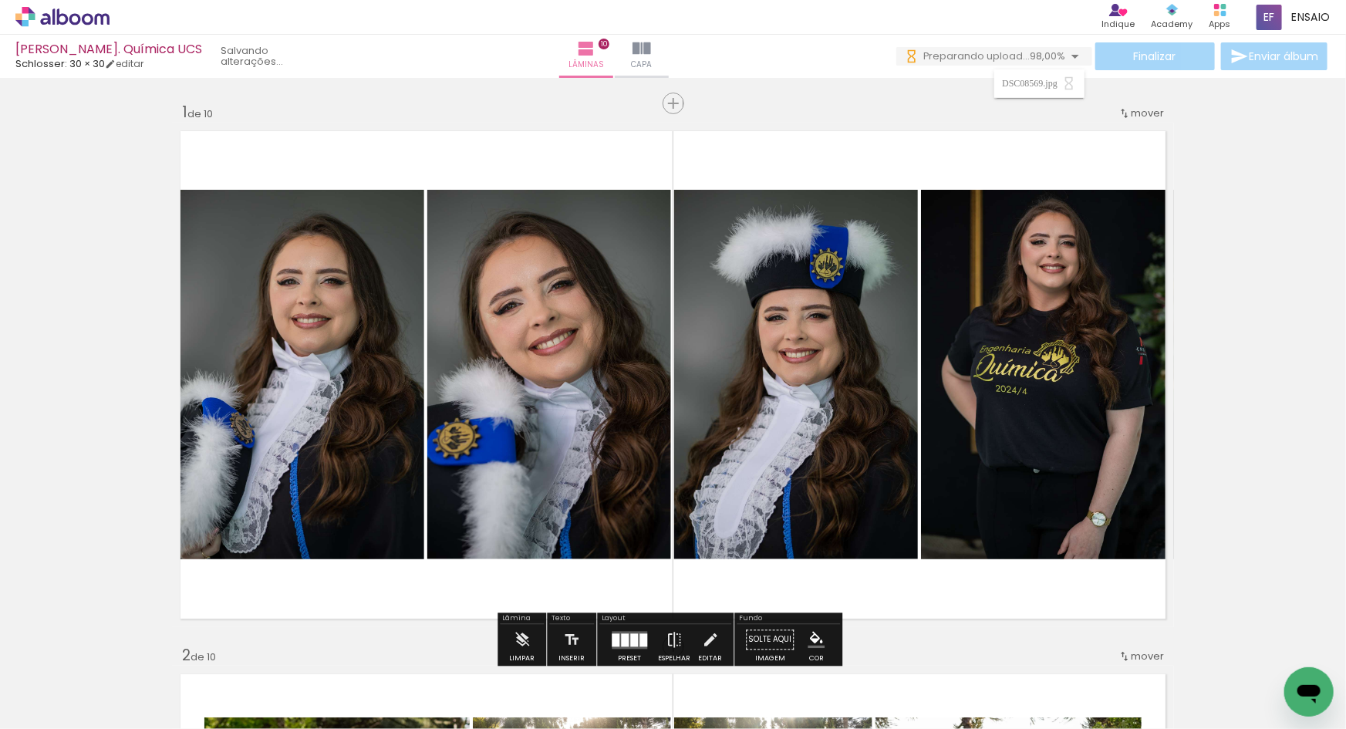
click at [83, 14] on icon at bounding box center [62, 17] width 94 height 20
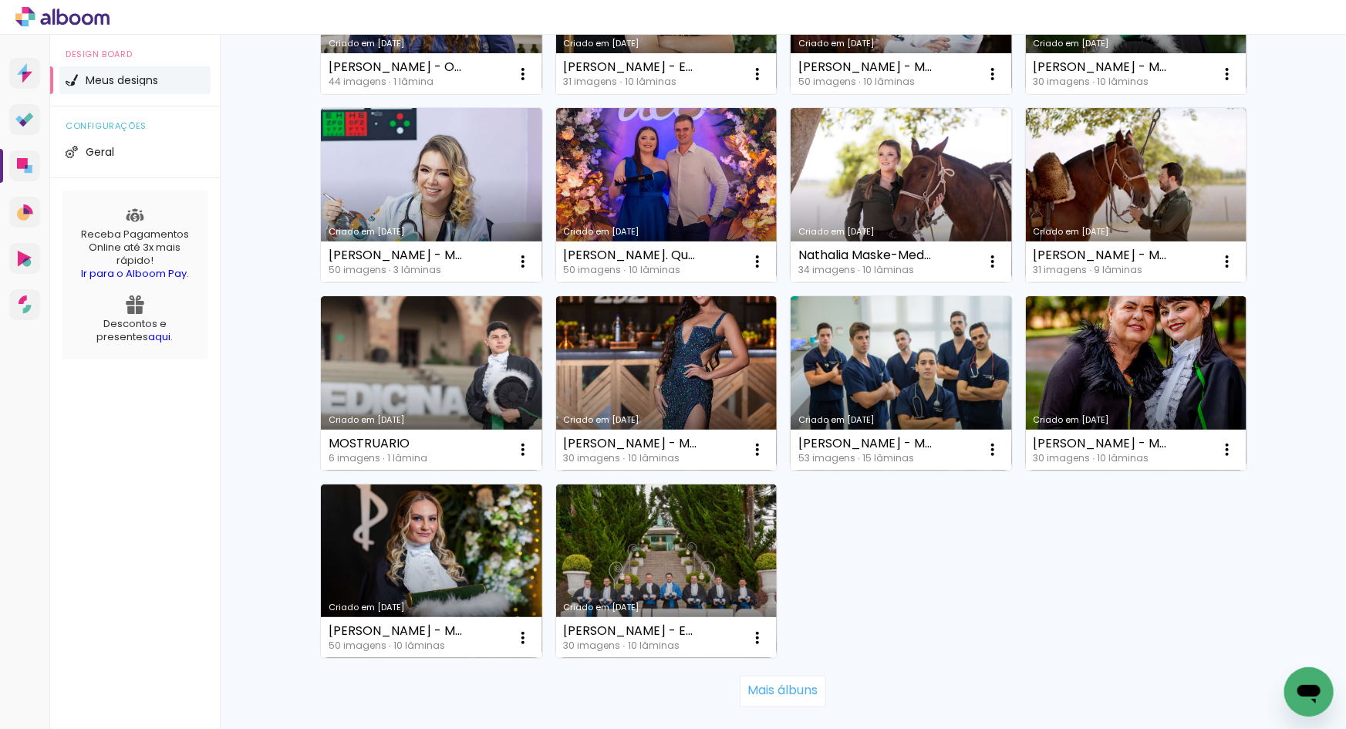
scroll to position [863, 0]
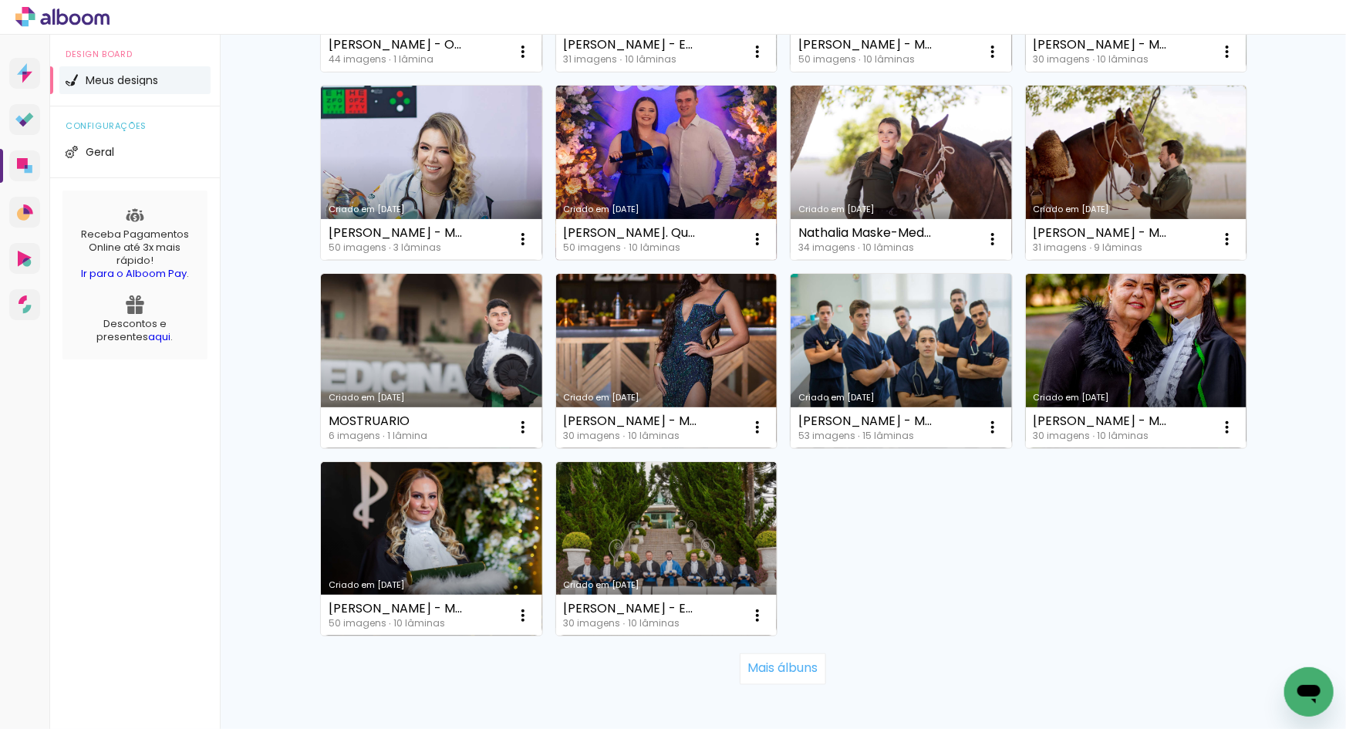
click at [677, 163] on link "Criado em [DATE]" at bounding box center [666, 173] width 221 height 174
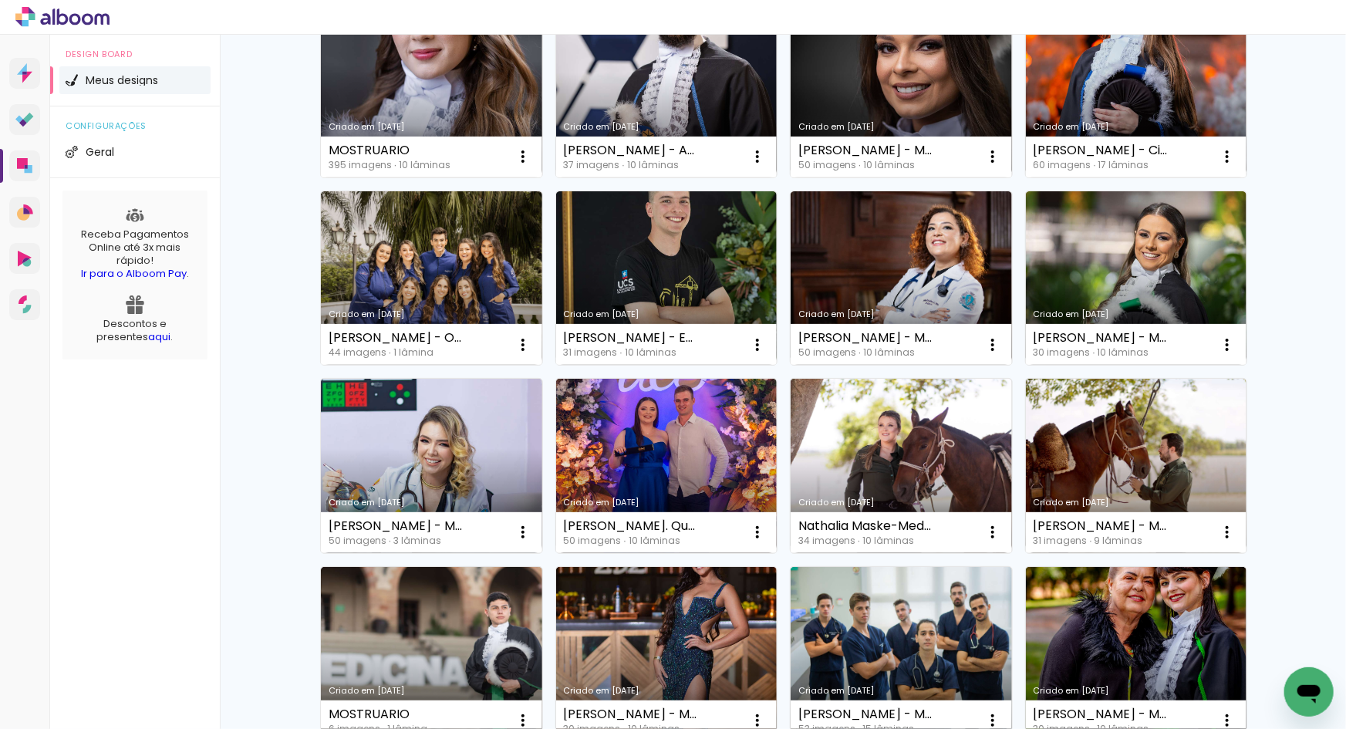
scroll to position [561, 0]
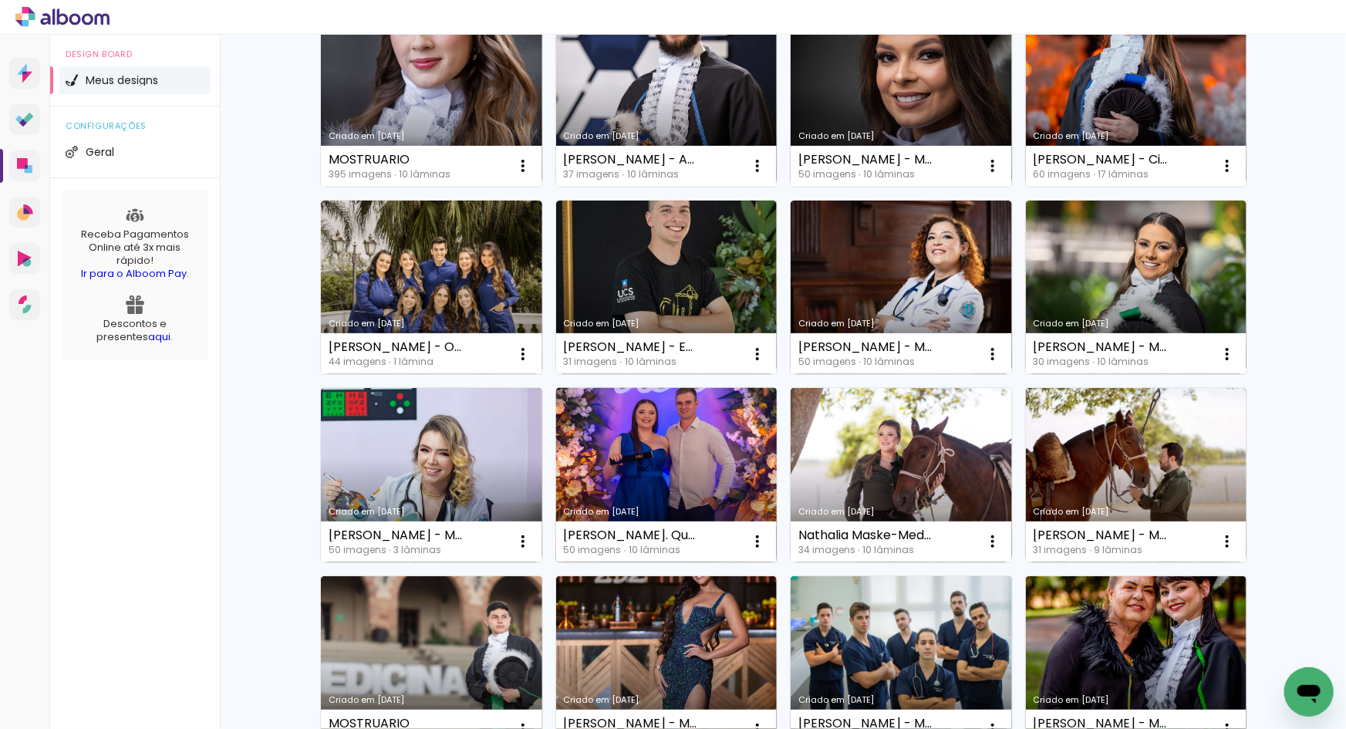
click at [662, 450] on link "Criado em [DATE]" at bounding box center [666, 475] width 221 height 174
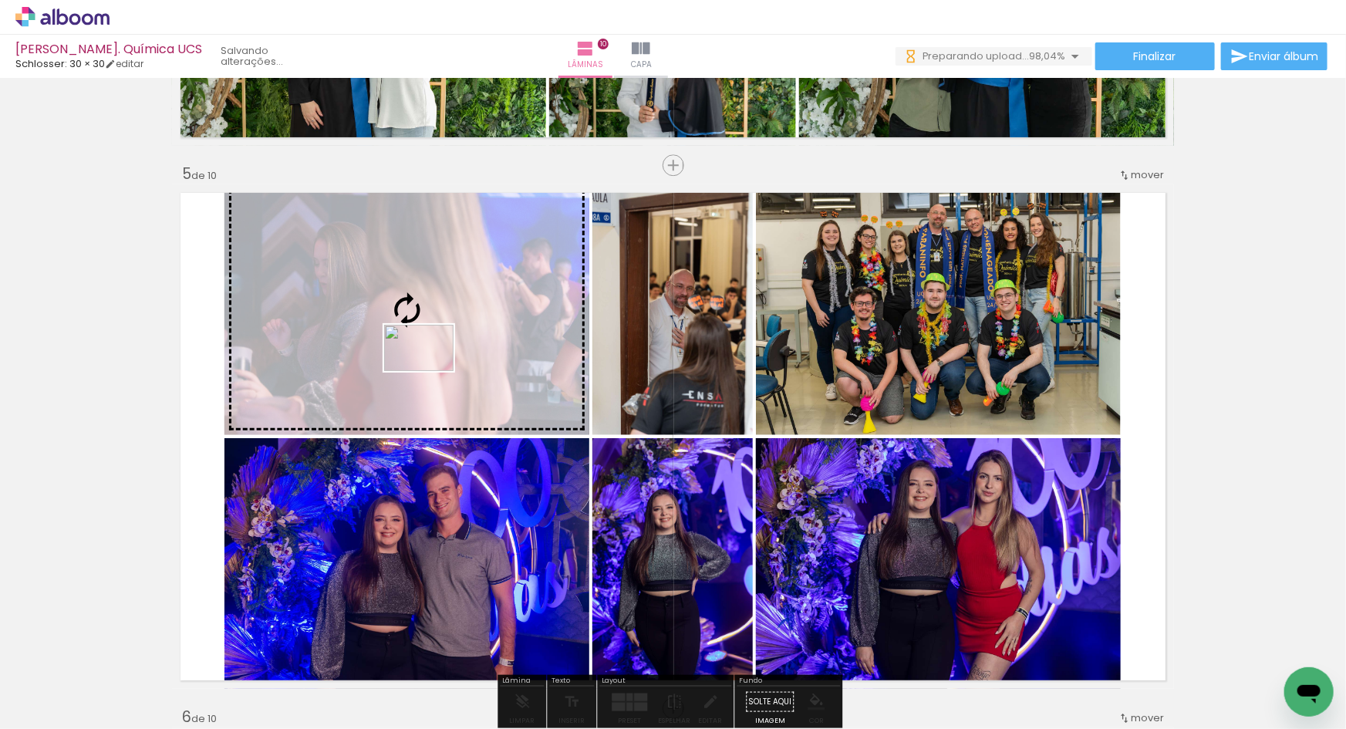
drag, startPoint x: 241, startPoint y: 694, endPoint x: 430, endPoint y: 371, distance: 374.7
click at [430, 371] on quentale-workspace at bounding box center [673, 364] width 1346 height 729
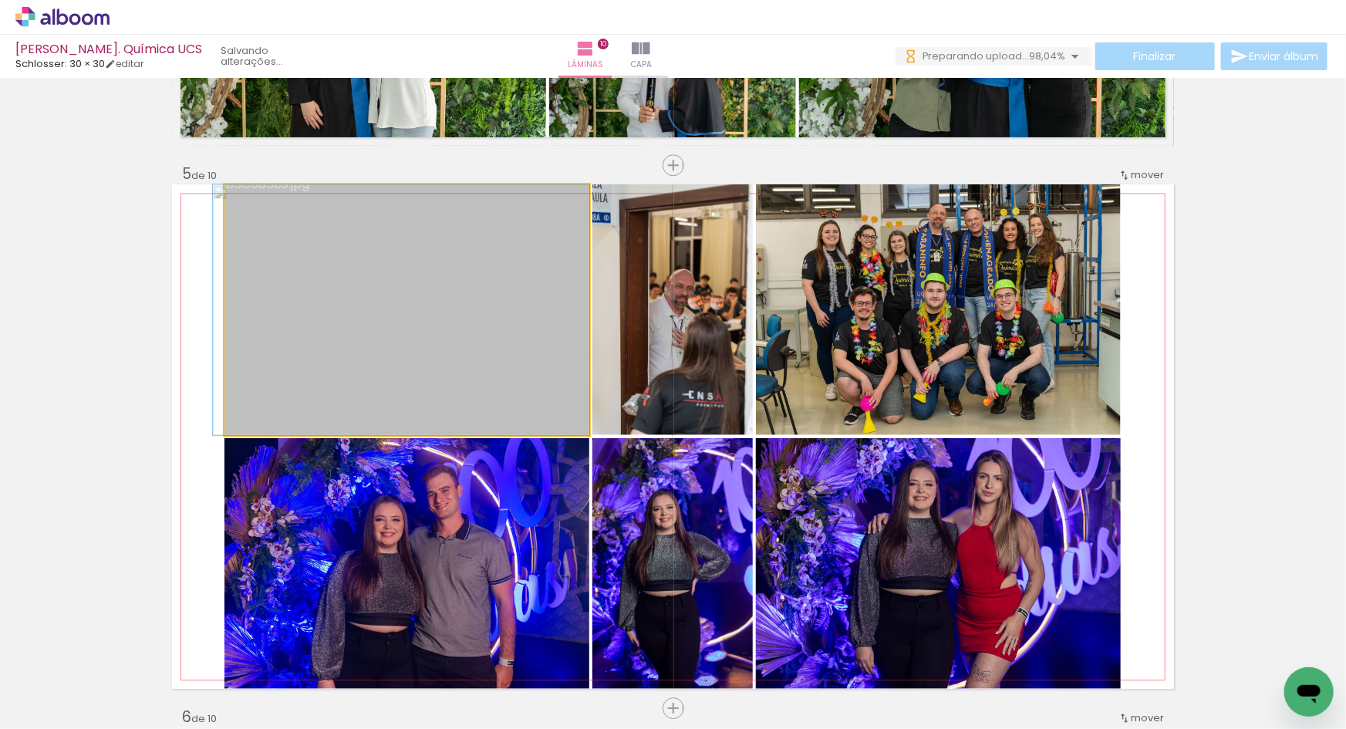
drag, startPoint x: 415, startPoint y: 332, endPoint x: 405, endPoint y: 348, distance: 19.0
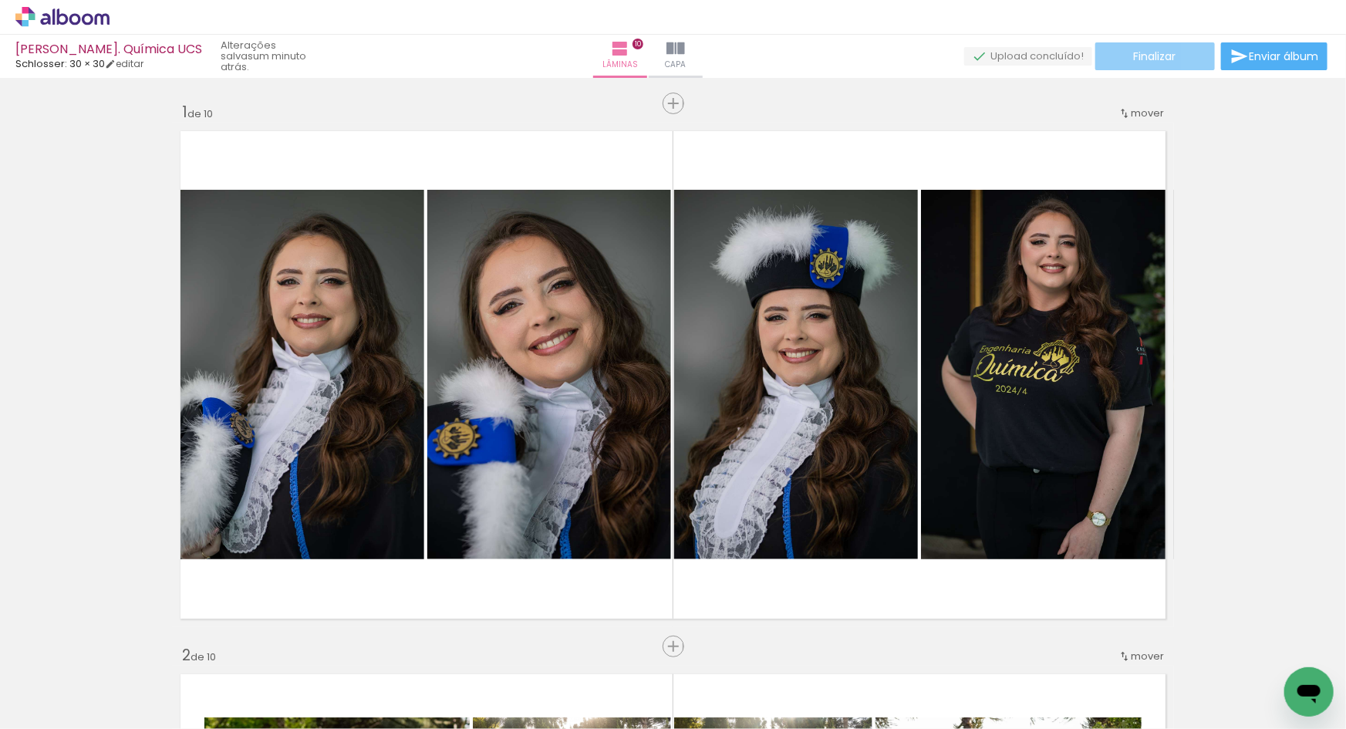
click at [1158, 61] on span "Finalizar" at bounding box center [1155, 56] width 42 height 11
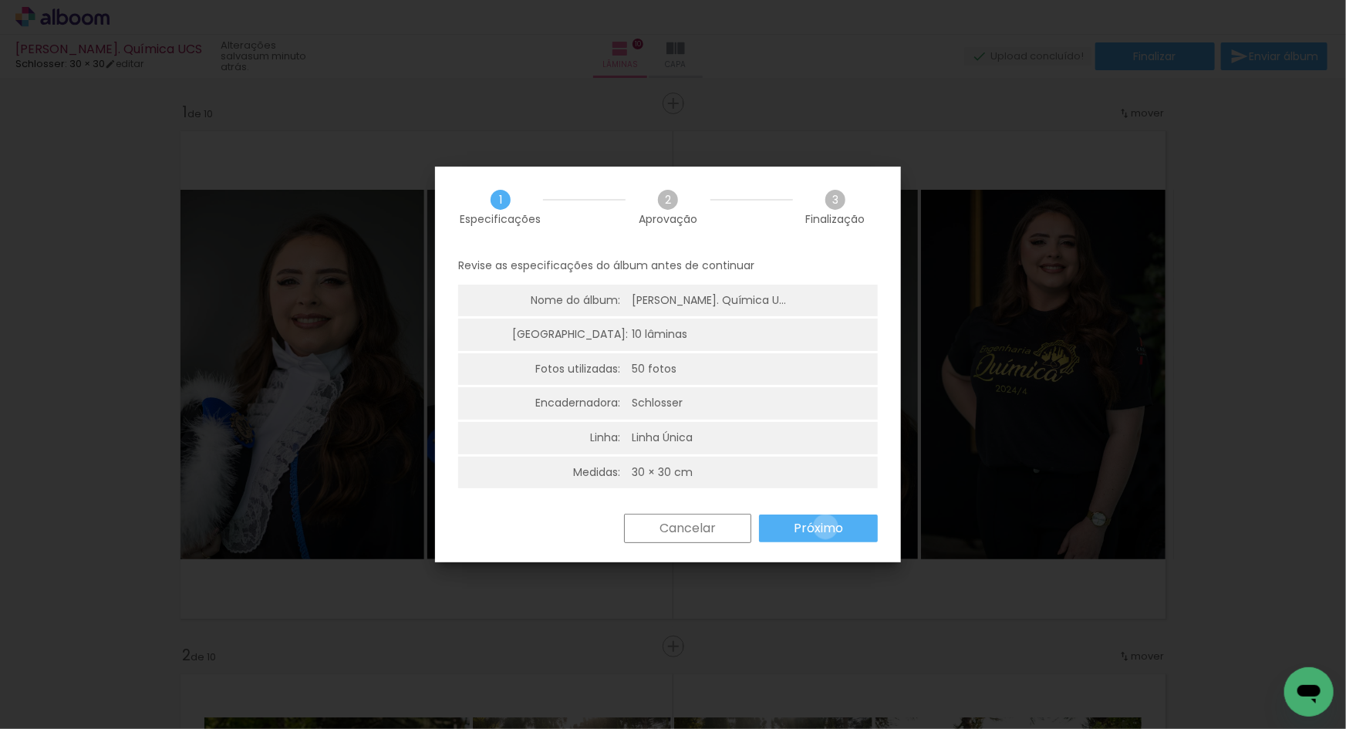
click at [0, 0] on slot "Próximo" at bounding box center [0, 0] width 0 height 0
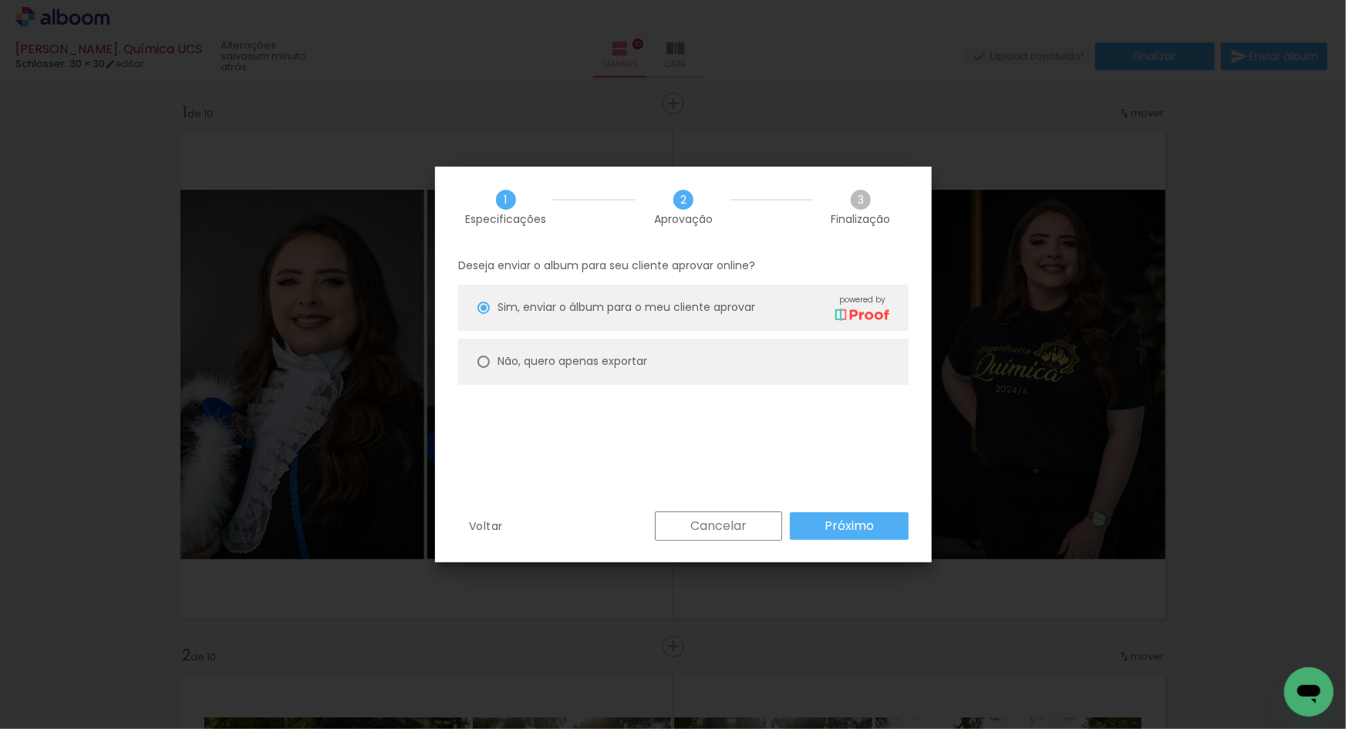
click at [586, 349] on paper-radio-button "Não, quero apenas exportar" at bounding box center [683, 362] width 450 height 46
type paper-radio-button "on"
click at [0, 0] on slot "Próximo" at bounding box center [0, 0] width 0 height 0
type input "Alta, 300 DPI"
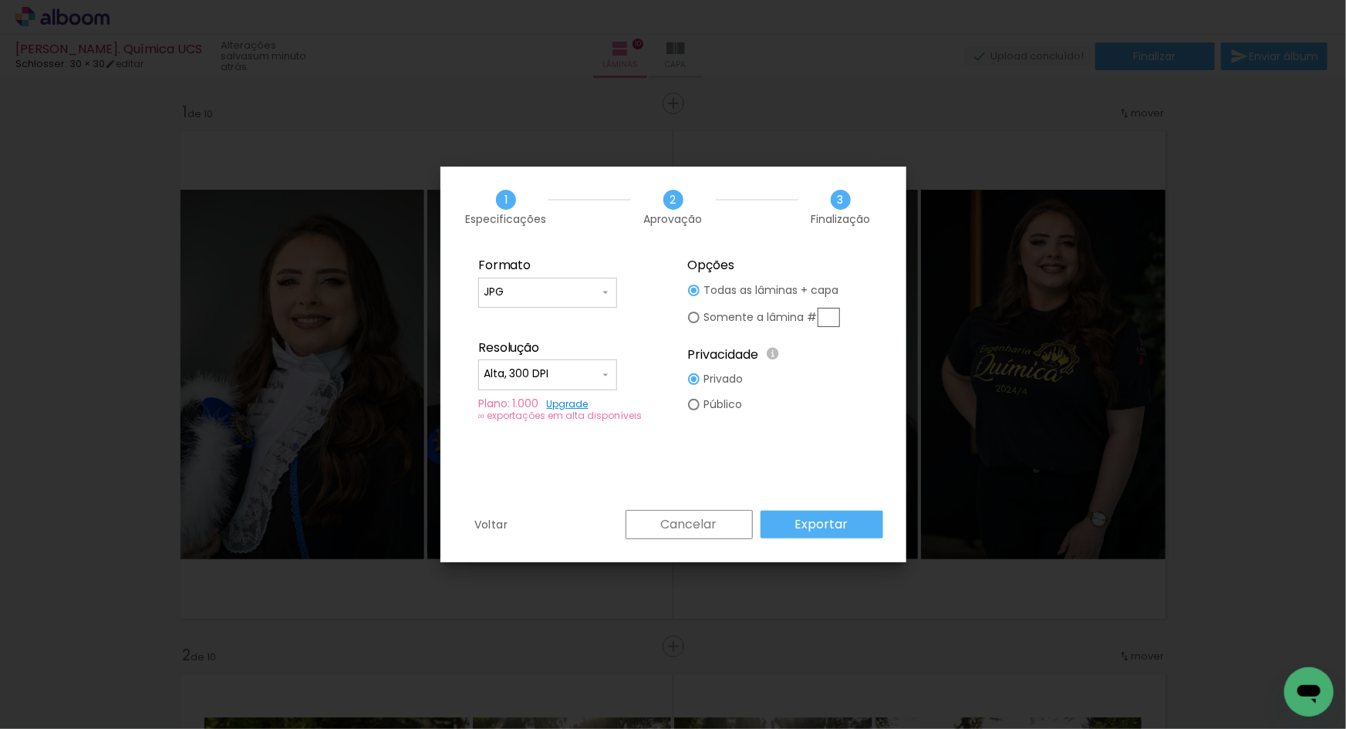
click at [590, 295] on input "JPG" at bounding box center [542, 292] width 116 height 15
click at [573, 293] on input "JPG" at bounding box center [542, 292] width 116 height 15
click at [579, 289] on input "JPG" at bounding box center [542, 292] width 116 height 15
click at [548, 321] on paper-item "PDF" at bounding box center [547, 320] width 139 height 31
type input "PDF"
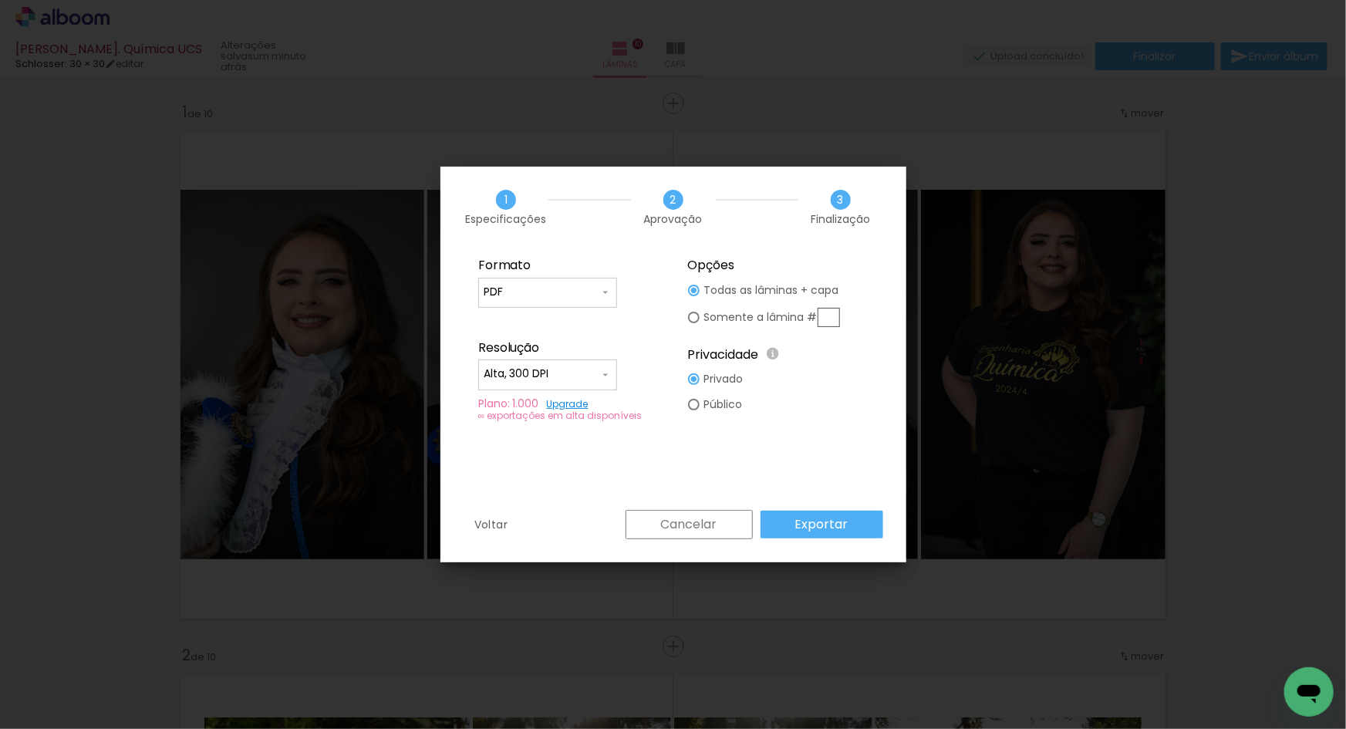
click at [568, 369] on input "Alta, 300 DPI" at bounding box center [542, 373] width 116 height 15
click at [535, 410] on paper-item "Baixa" at bounding box center [547, 402] width 139 height 31
type input "Baixa"
click at [813, 536] on paper-button "Exportar" at bounding box center [821, 525] width 123 height 28
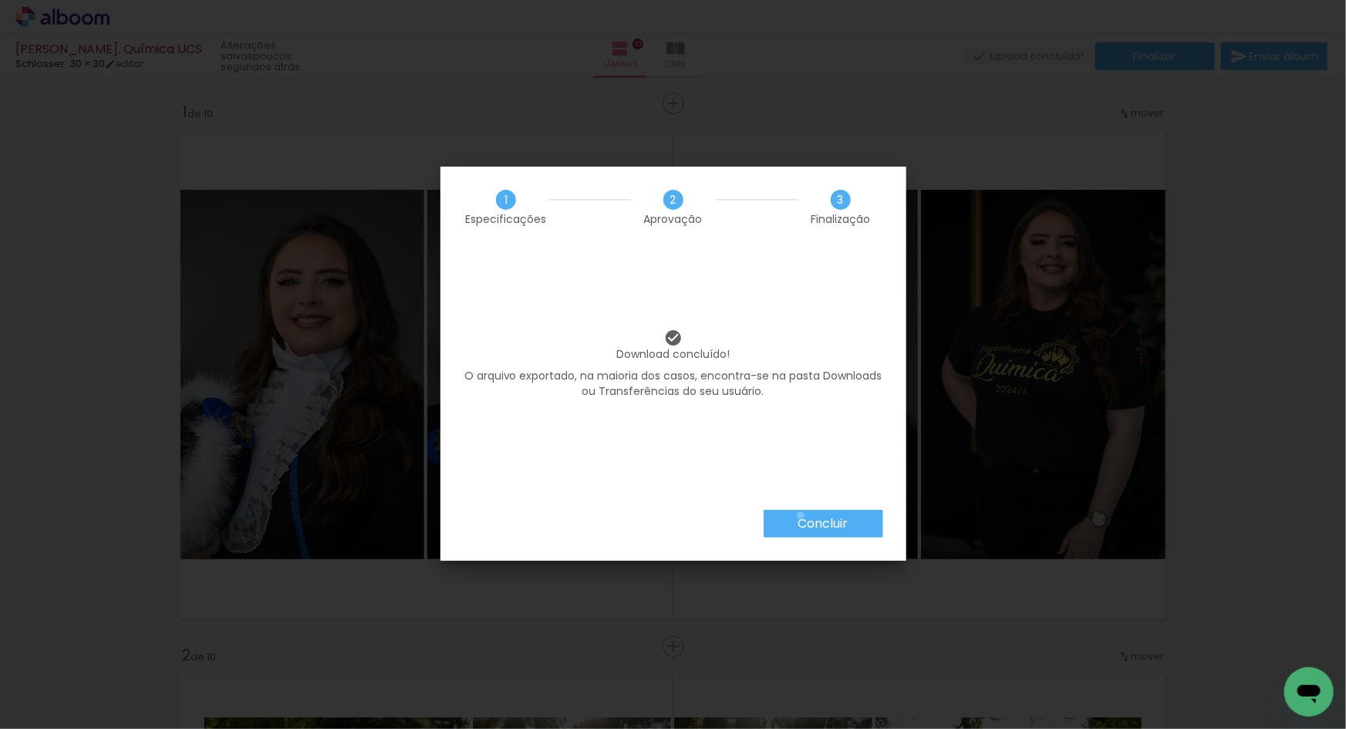
click at [0, 0] on slot "Concluir" at bounding box center [0, 0] width 0 height 0
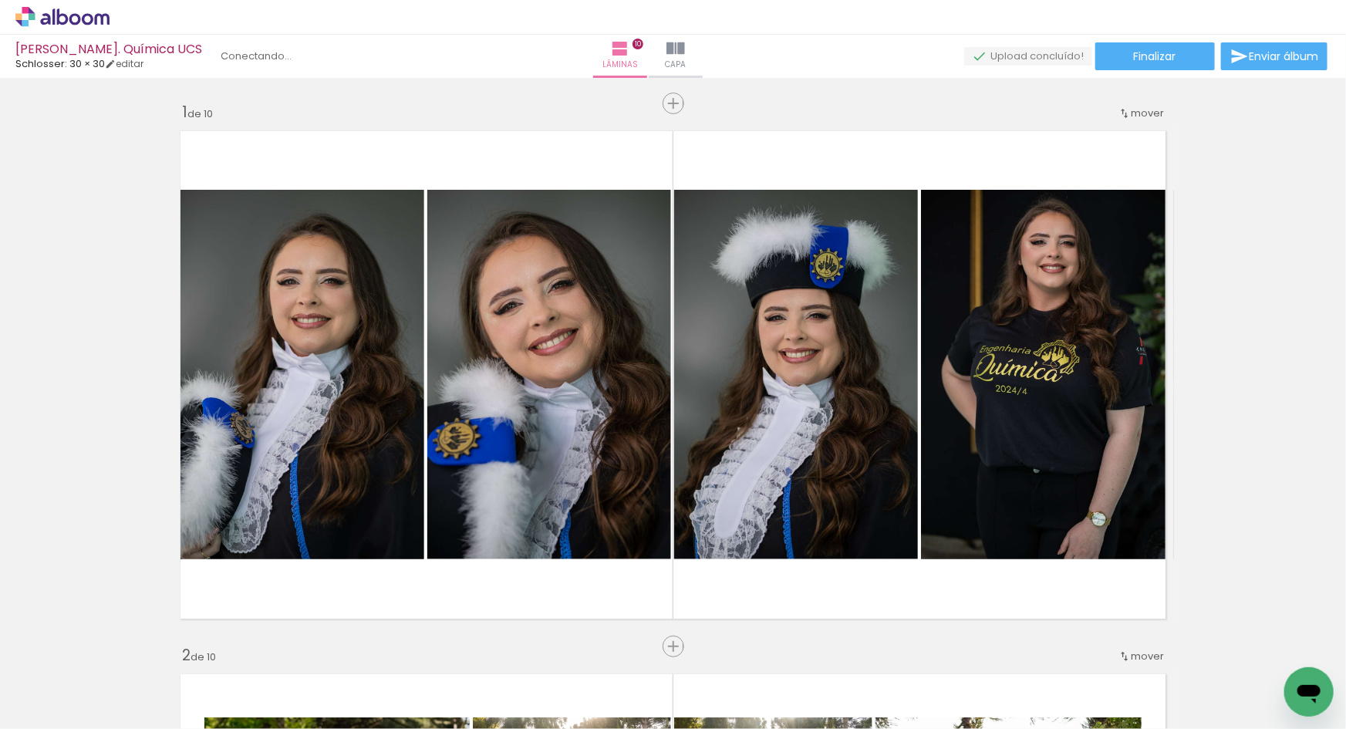
scroll to position [5478, 0]
